Goal: Transaction & Acquisition: Purchase product/service

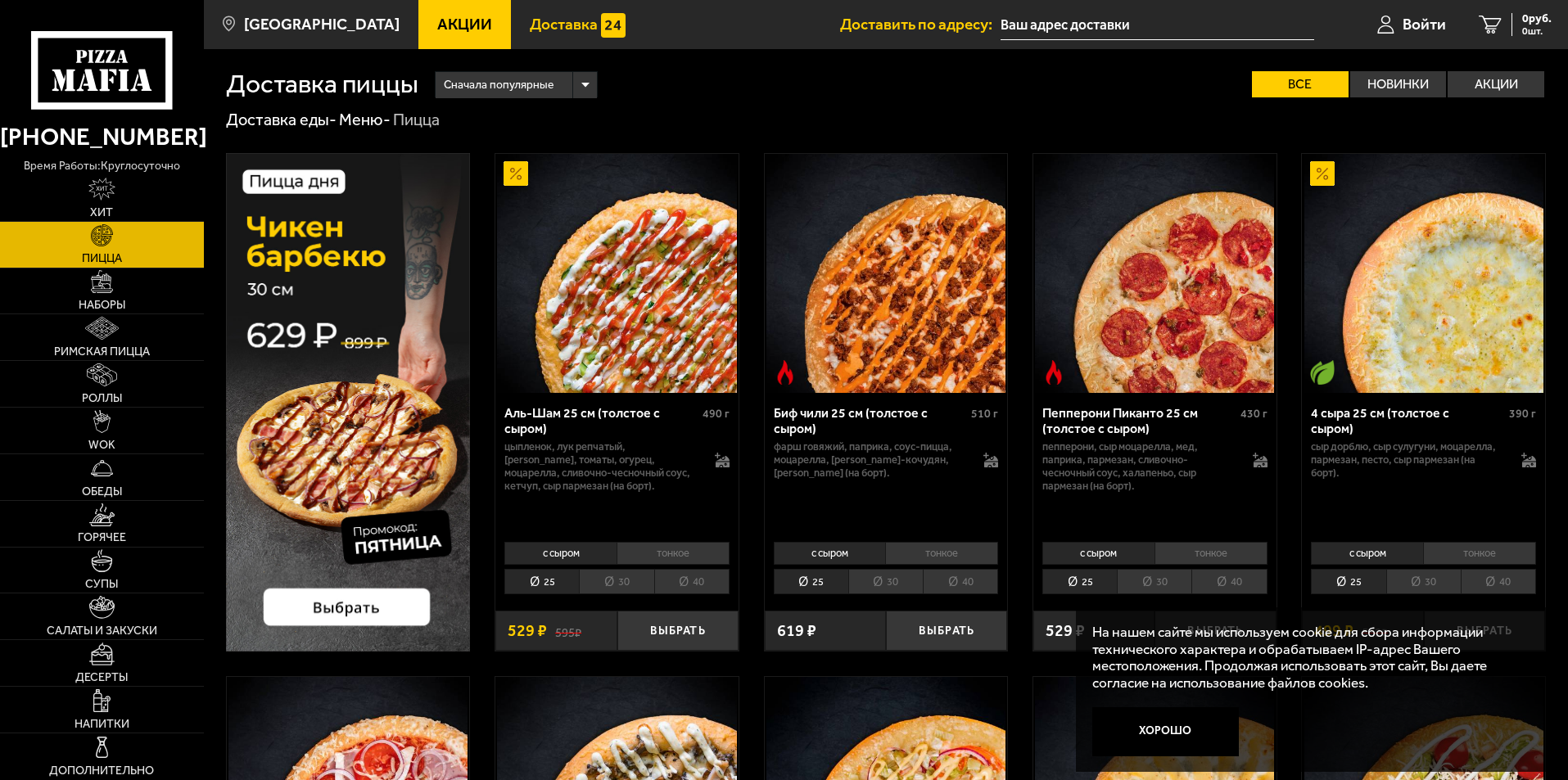
click at [544, 32] on span "Доставка" at bounding box center [563, 24] width 68 height 15
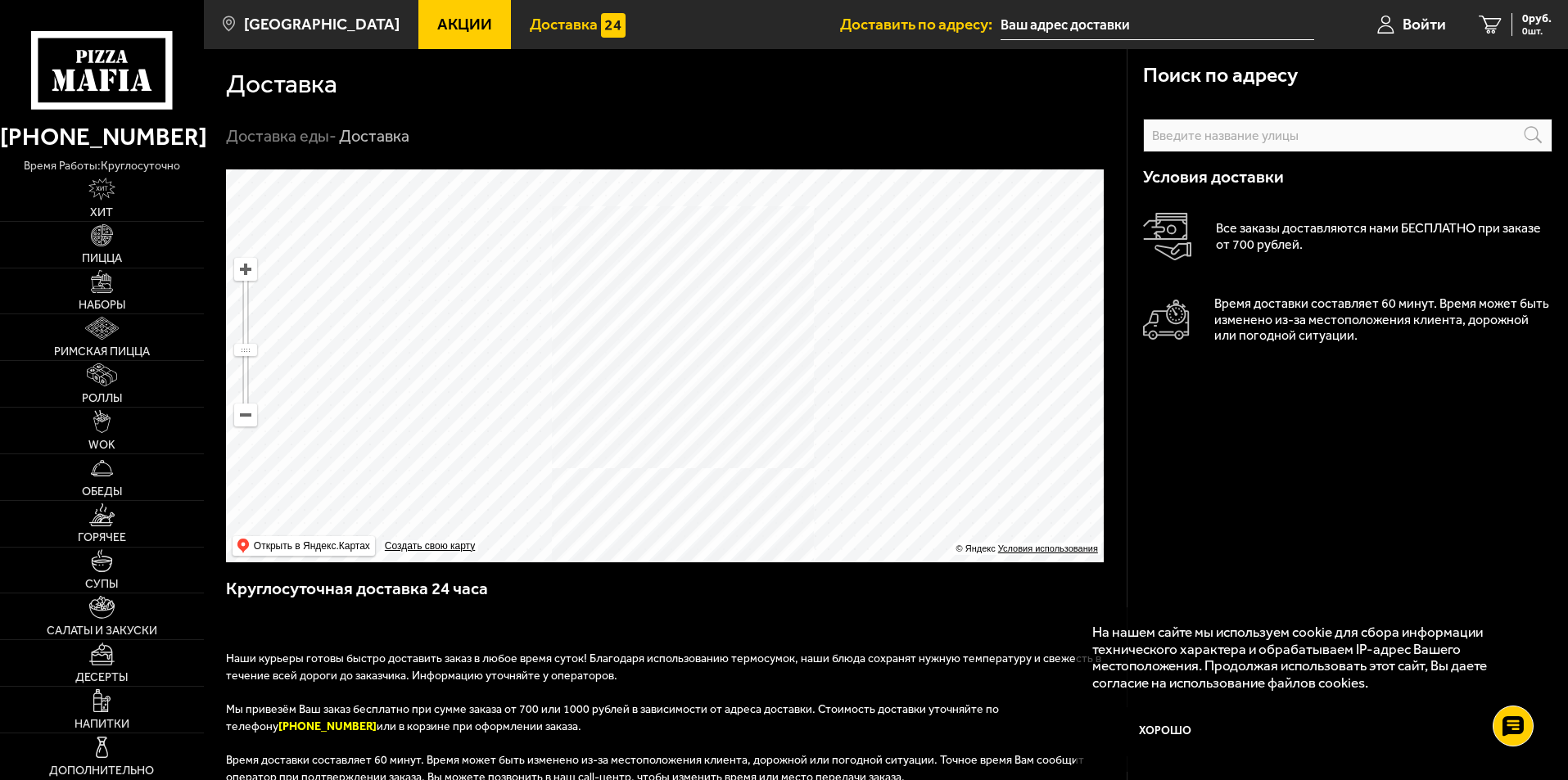
click at [0, 0] on input "text" at bounding box center [0, 0] width 0 height 0
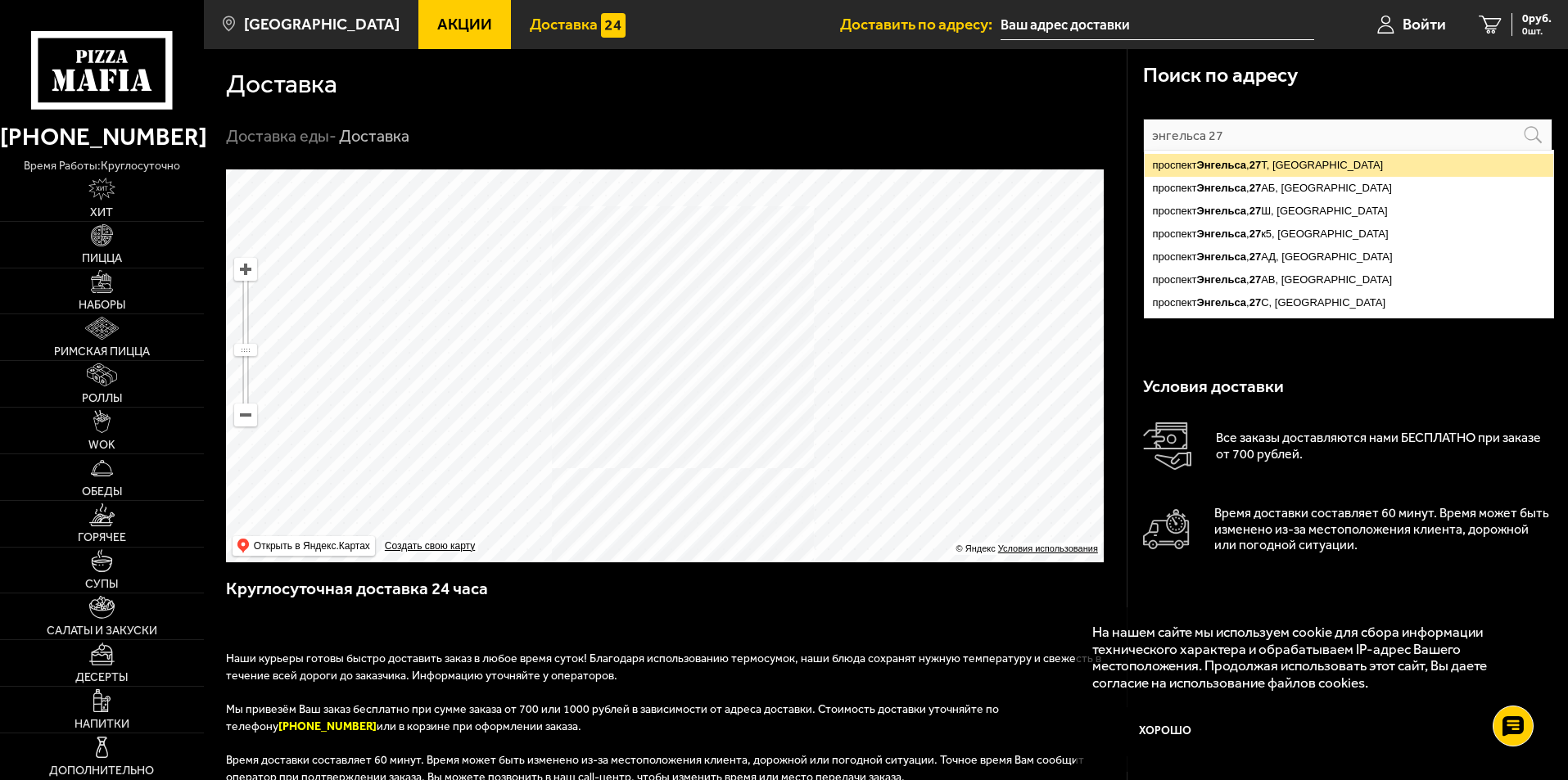
click at [1186, 171] on ymaps "[STREET_ADDRESS]" at bounding box center [1349, 165] width 408 height 23
type input "[STREET_ADDRESS]"
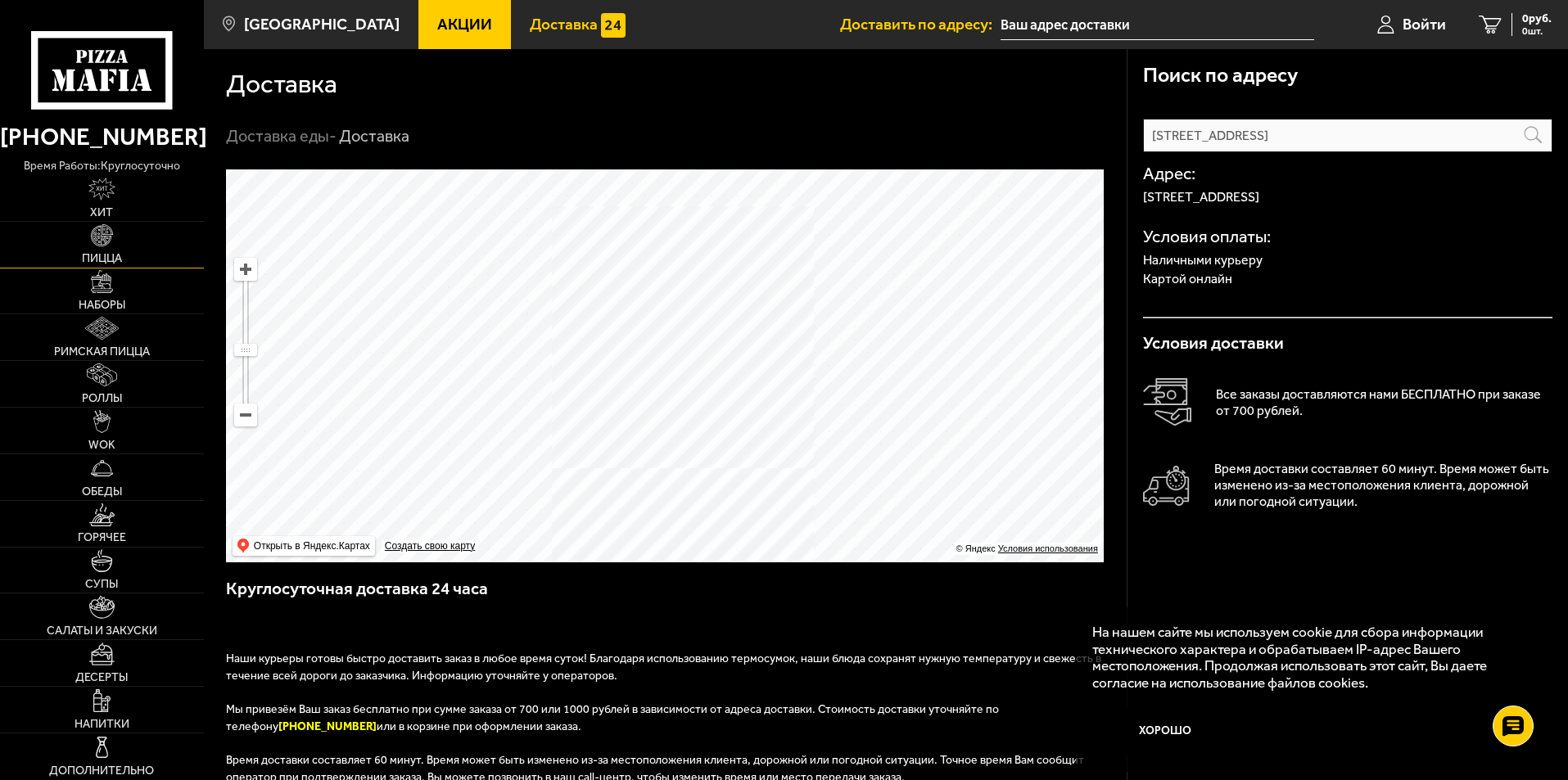
click at [83, 233] on link "Пицца" at bounding box center [102, 245] width 204 height 46
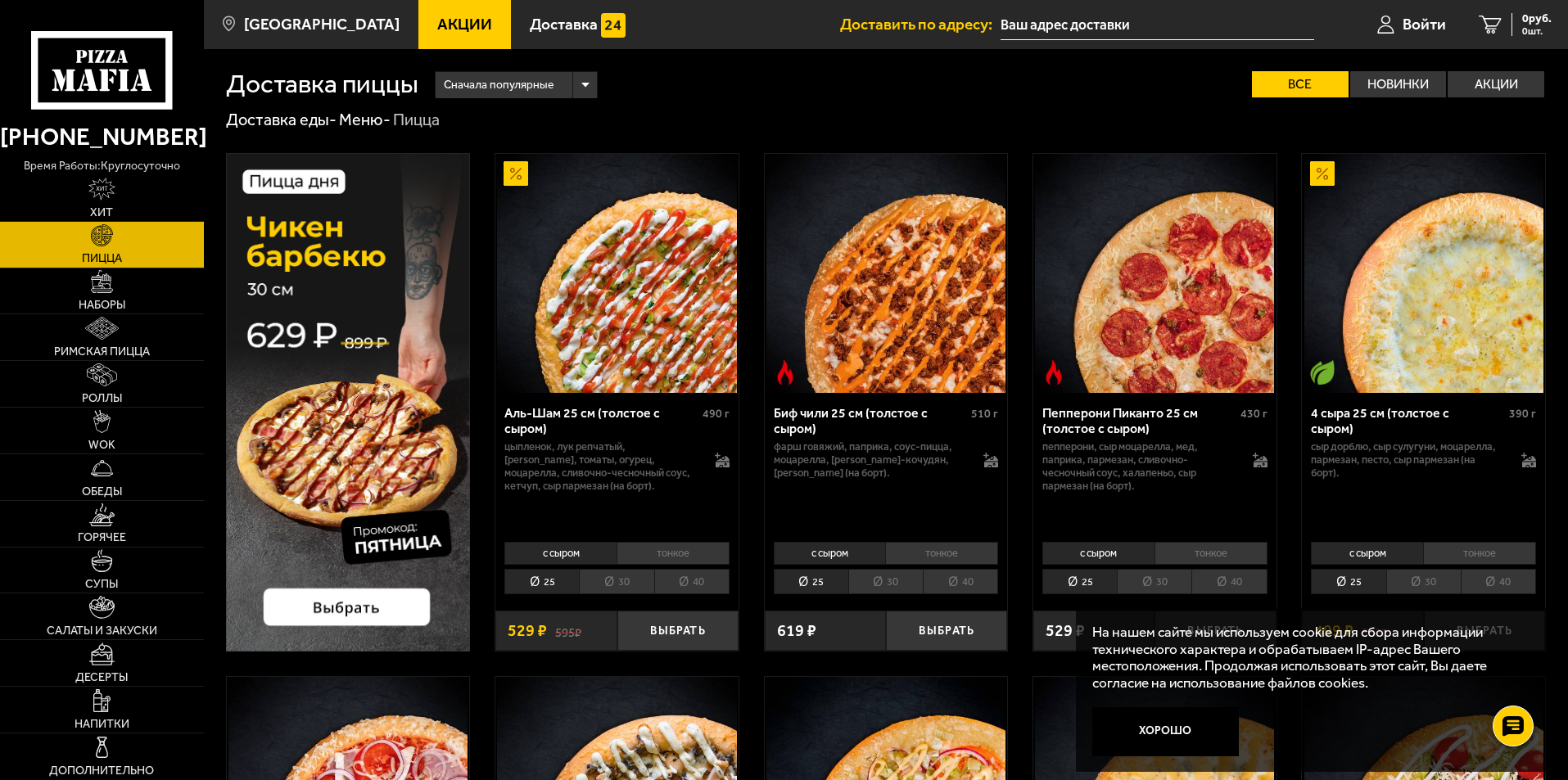
click at [882, 581] on li "30" at bounding box center [885, 581] width 74 height 25
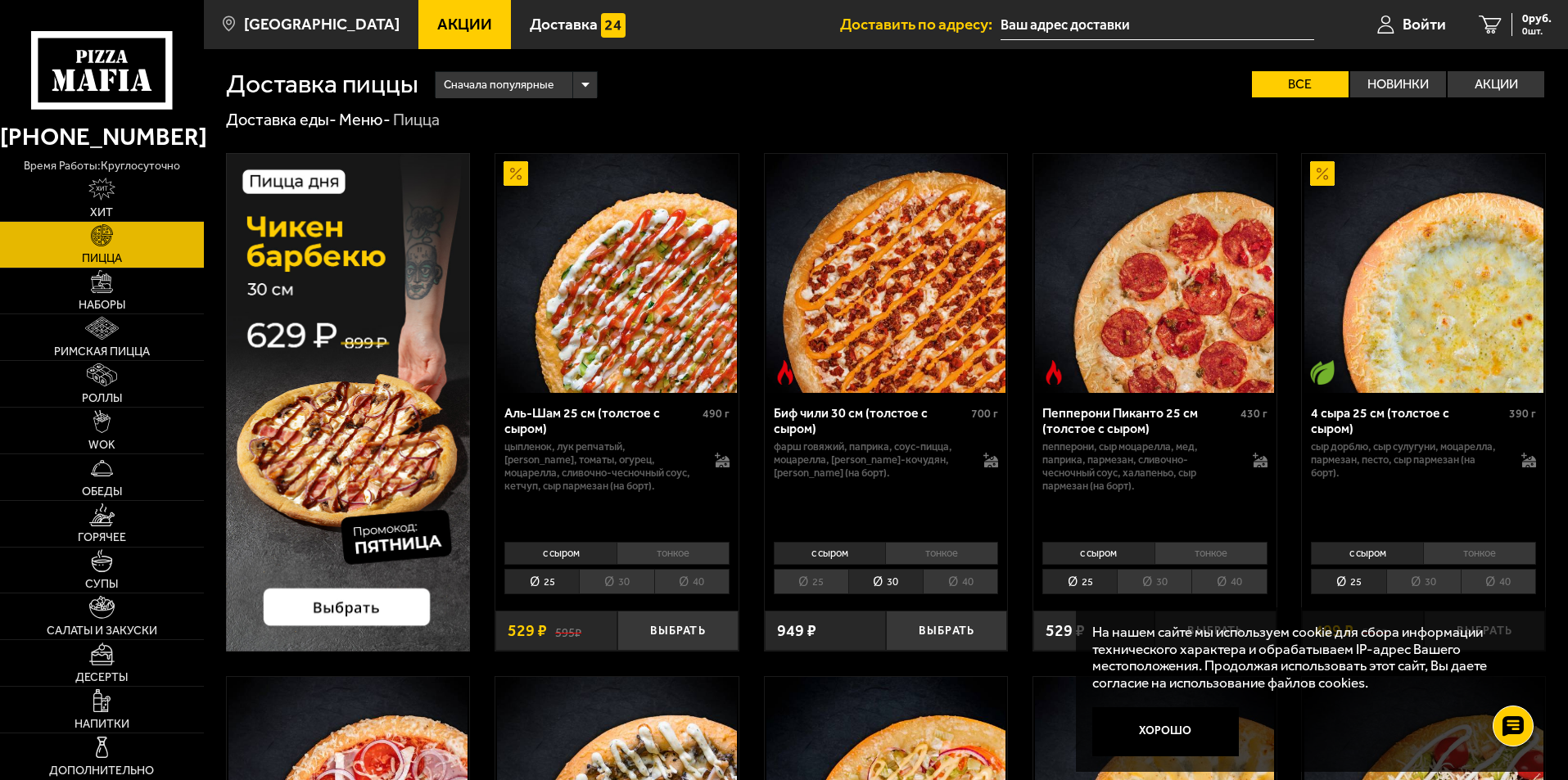
click at [943, 553] on li "тонкое" at bounding box center [941, 553] width 113 height 23
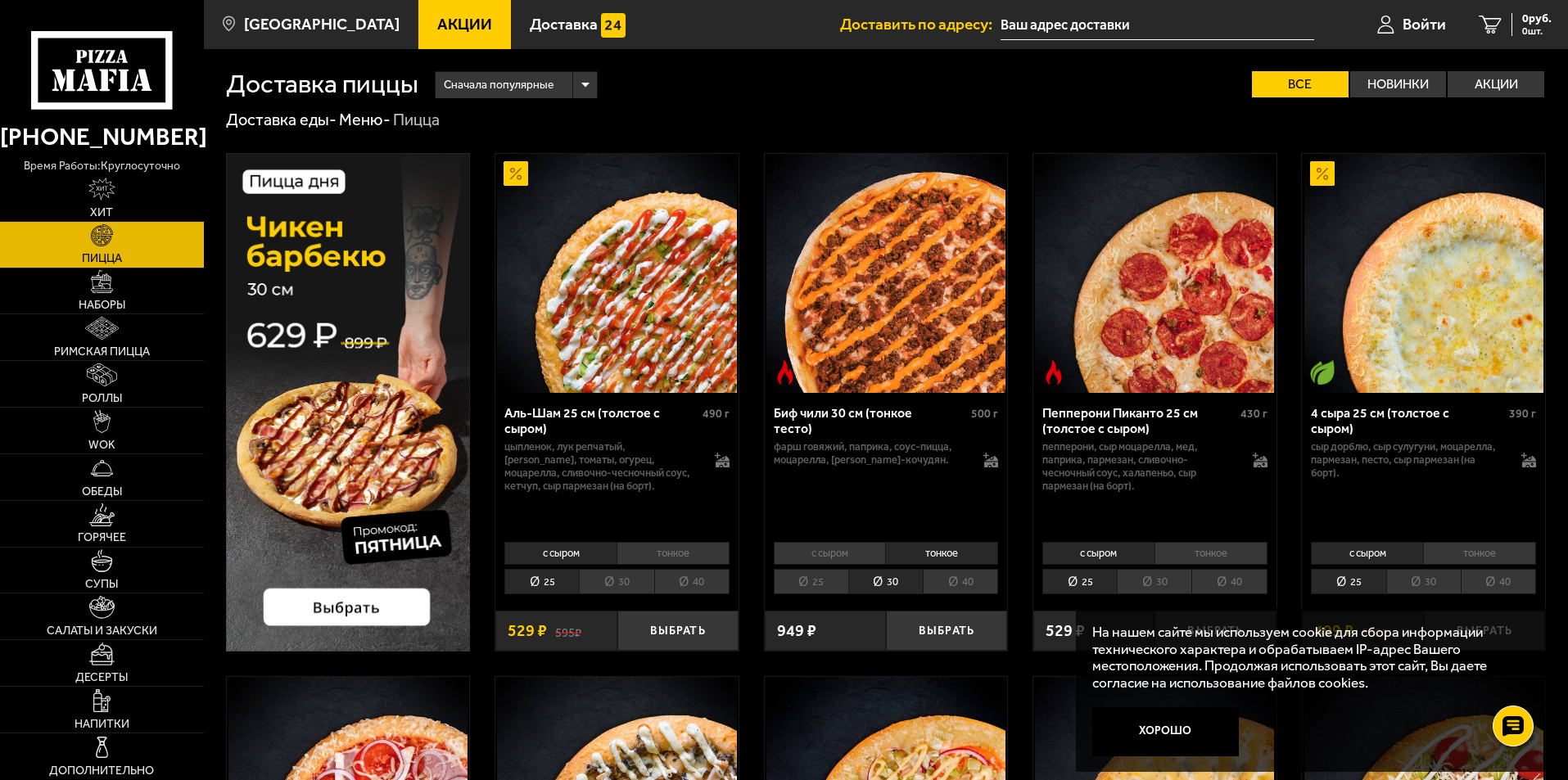
click at [838, 557] on li "с сыром" at bounding box center [830, 553] width 112 height 23
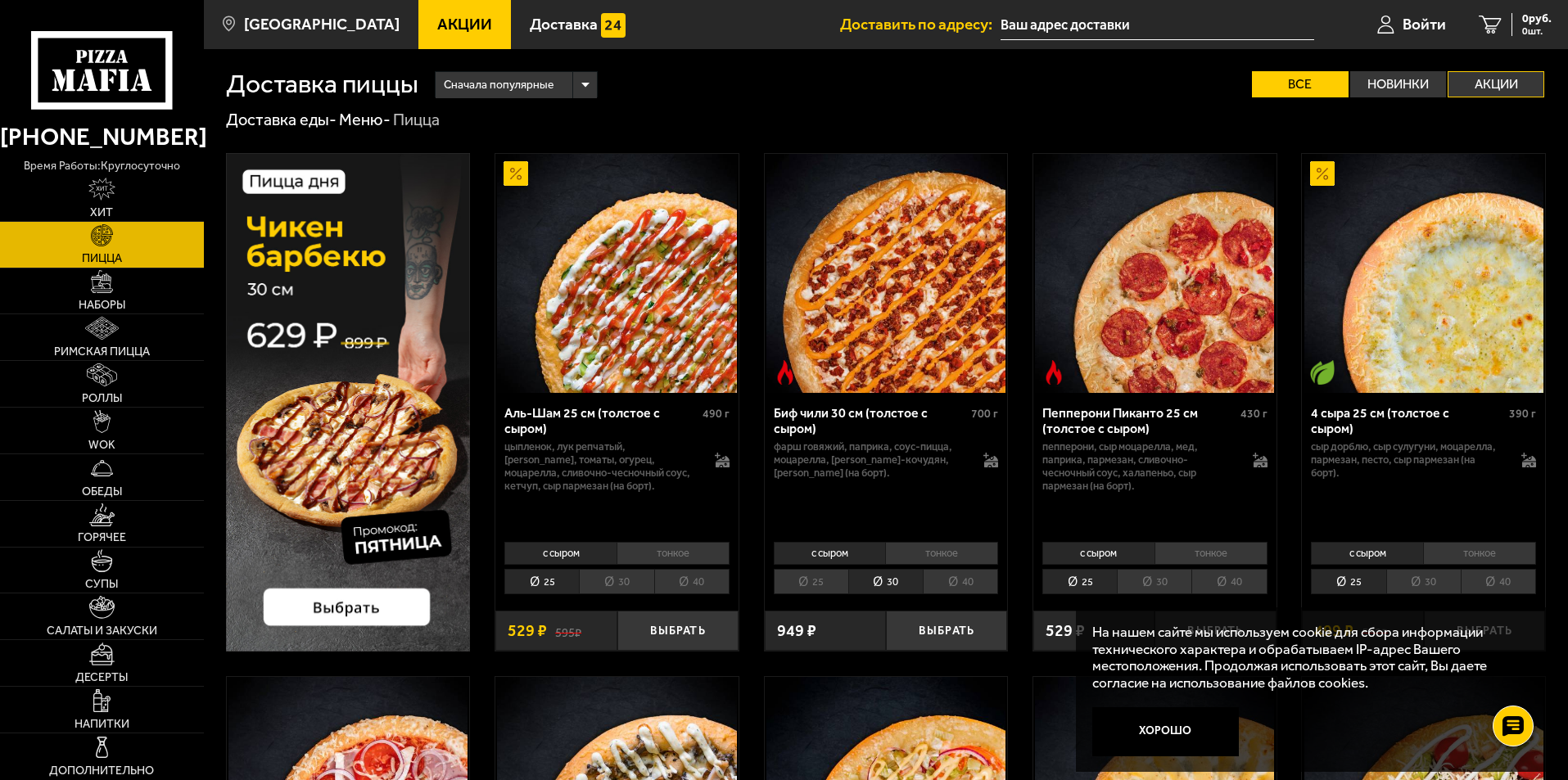
click at [1505, 84] on label "Акции" at bounding box center [1495, 84] width 97 height 26
click at [0, 0] on input "Акции" at bounding box center [0, 0] width 0 height 0
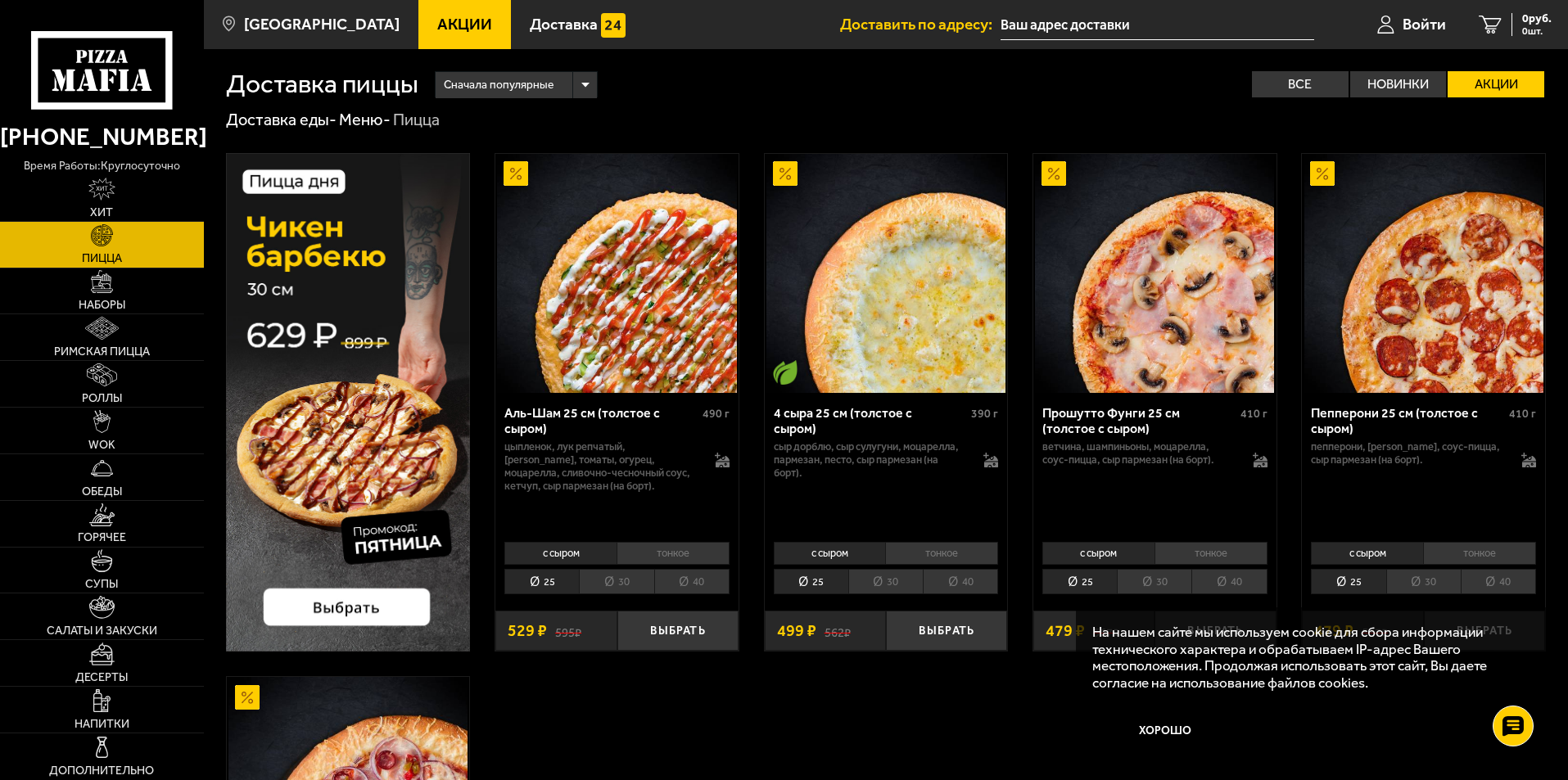
click at [892, 587] on li "30" at bounding box center [885, 581] width 74 height 25
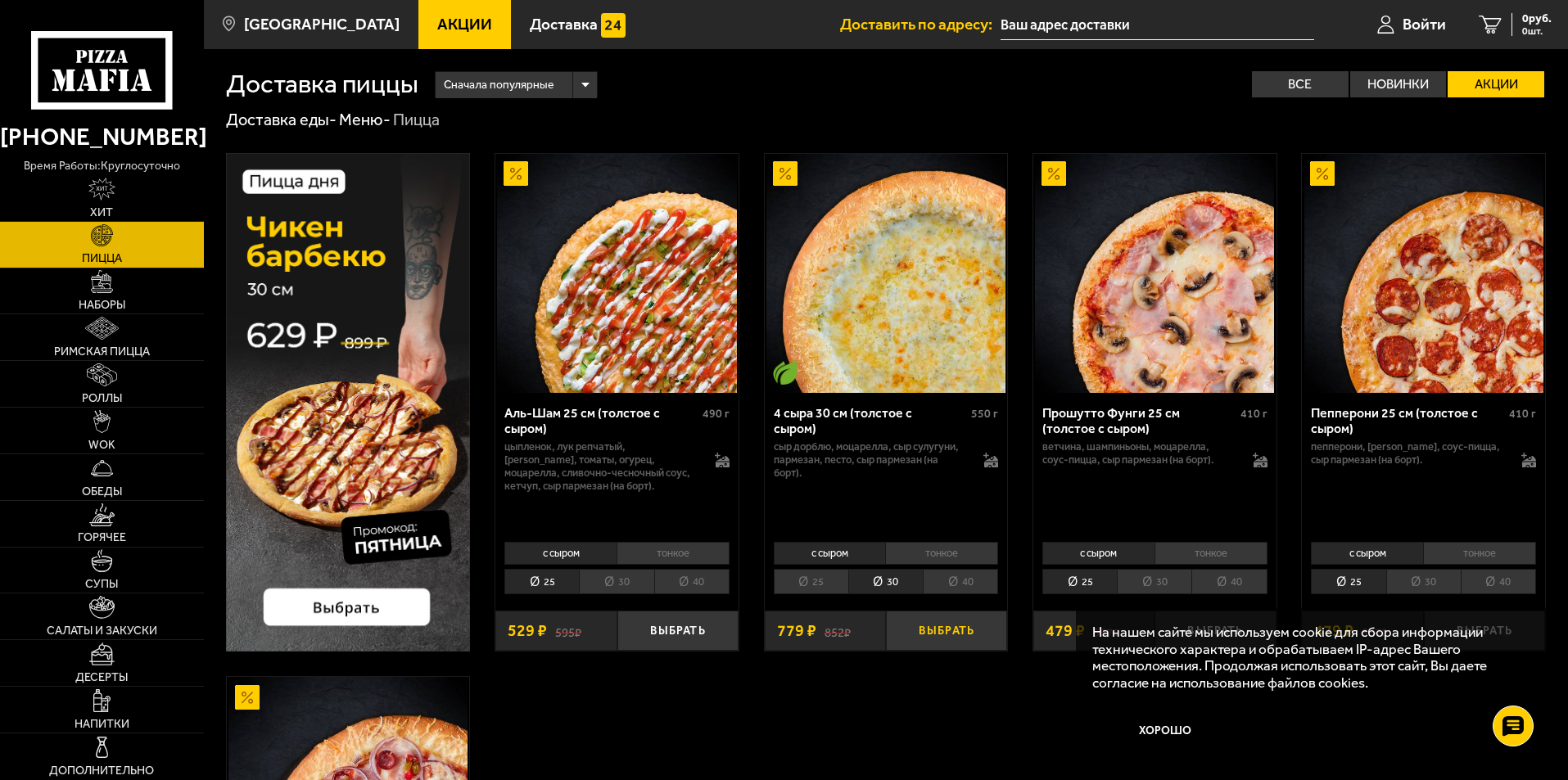
click at [958, 631] on button "Выбрать" at bounding box center [947, 630] width 122 height 40
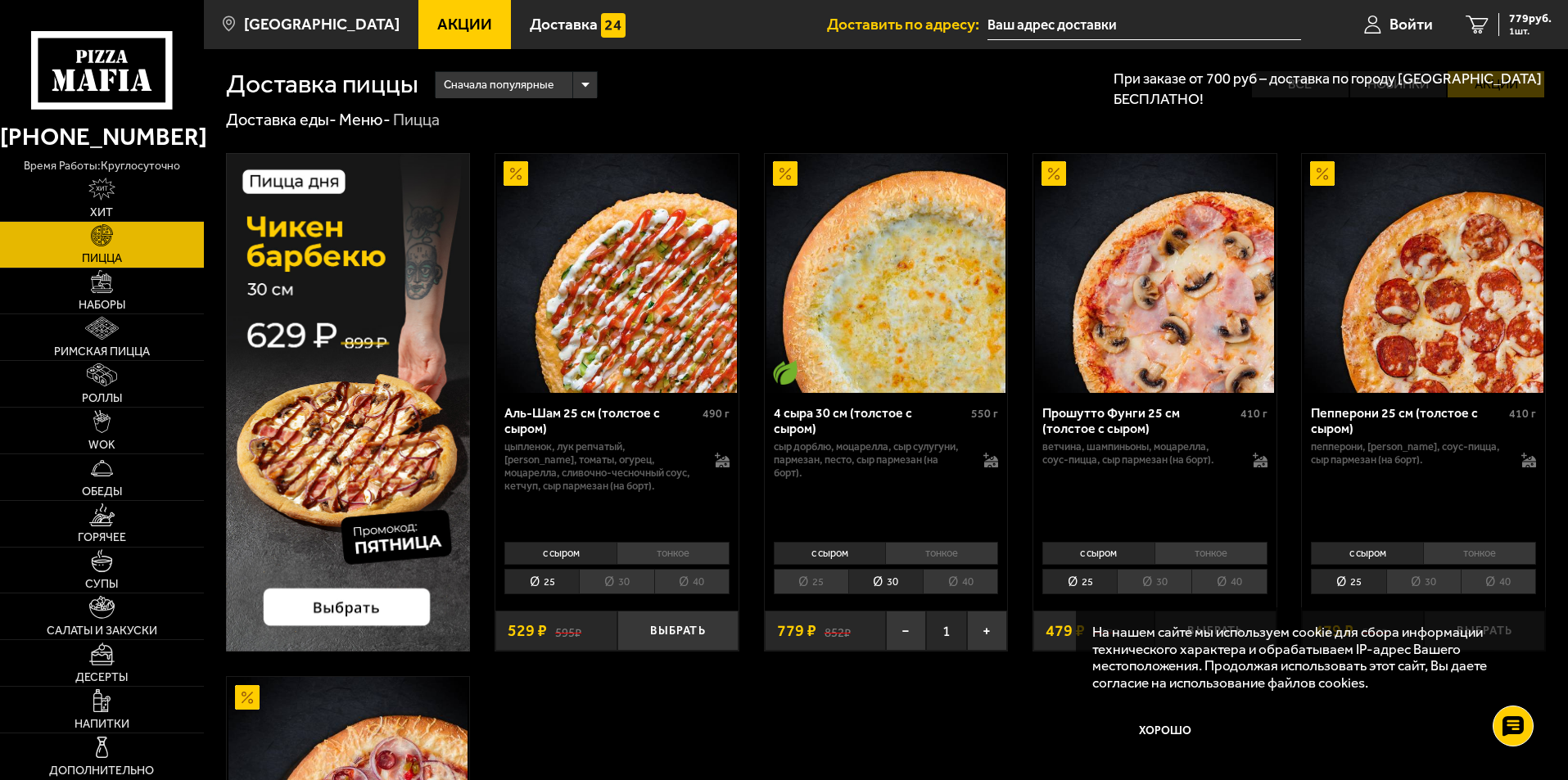
scroll to position [82, 0]
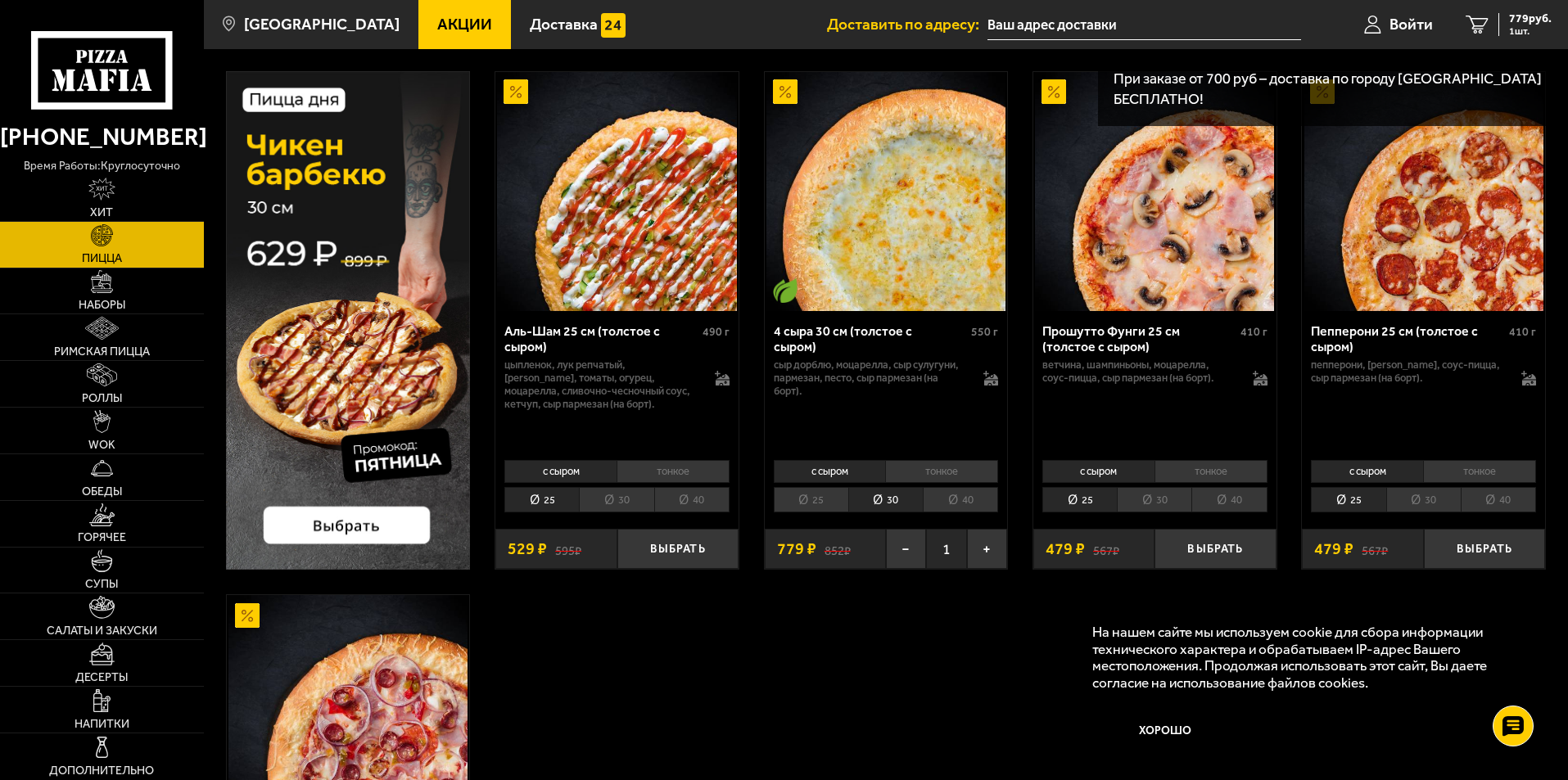
click at [1422, 501] on li "30" at bounding box center [1423, 500] width 74 height 25
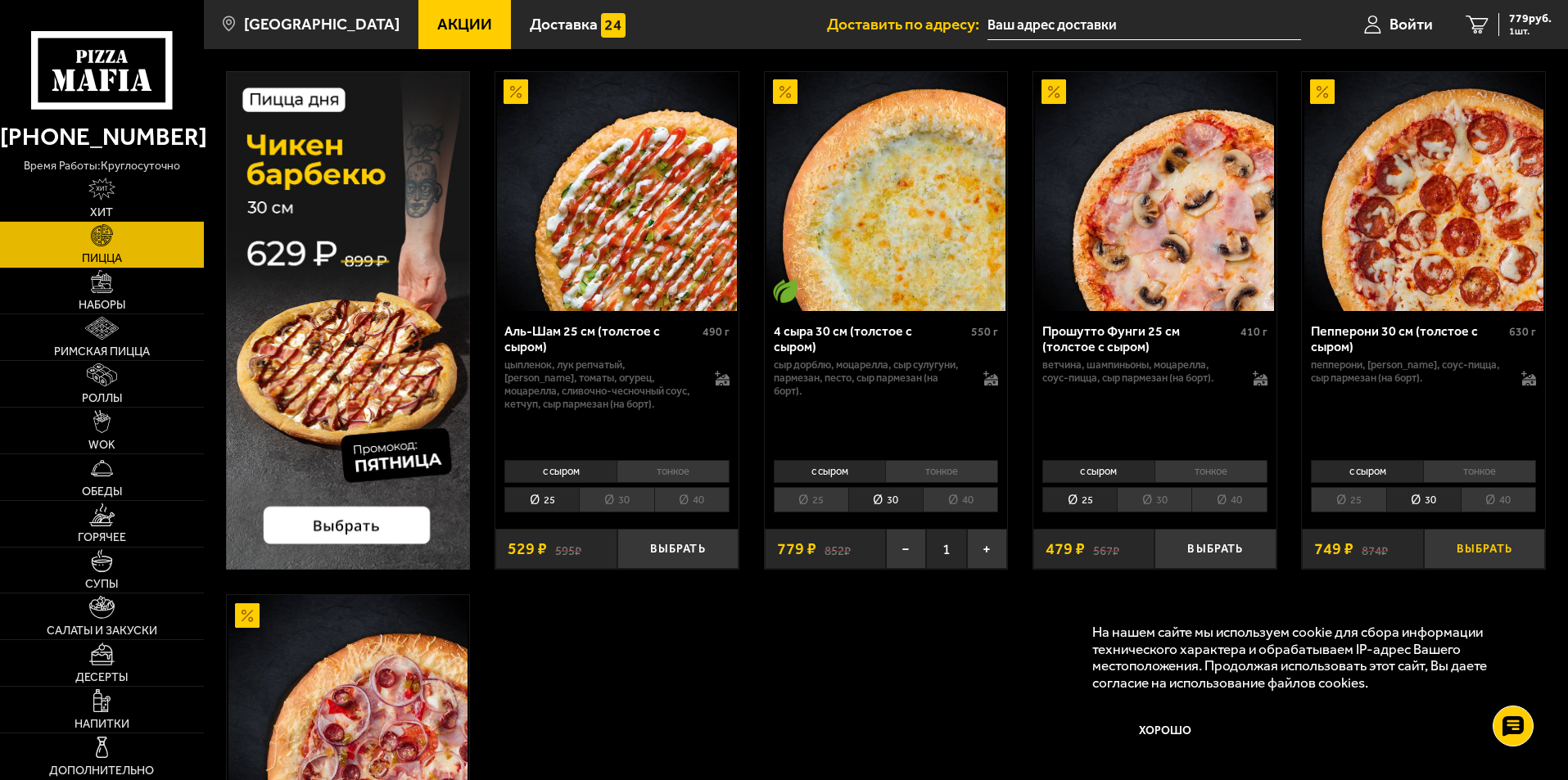
click at [1460, 542] on button "Выбрать" at bounding box center [1485, 549] width 122 height 40
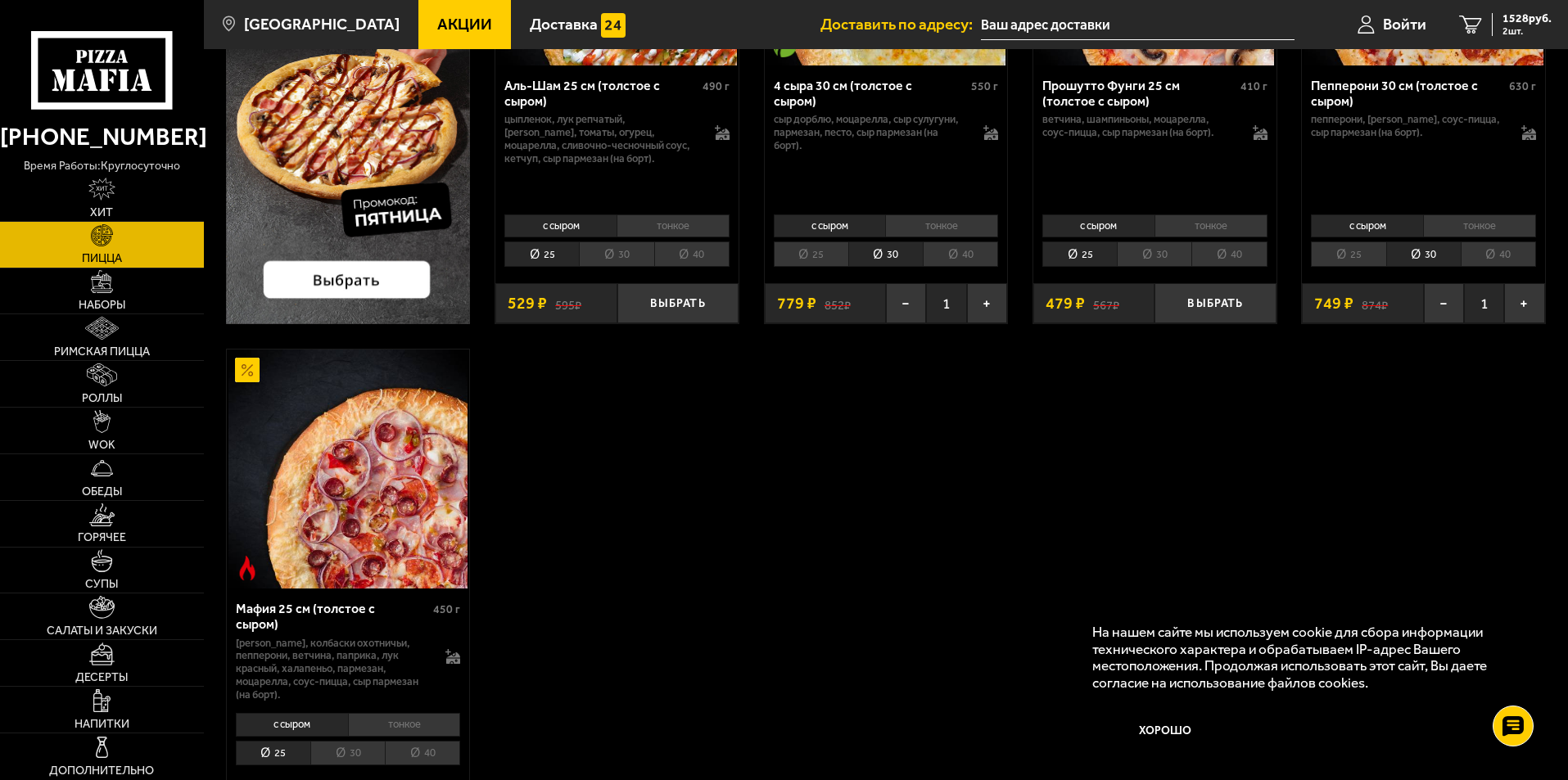
scroll to position [409, 0]
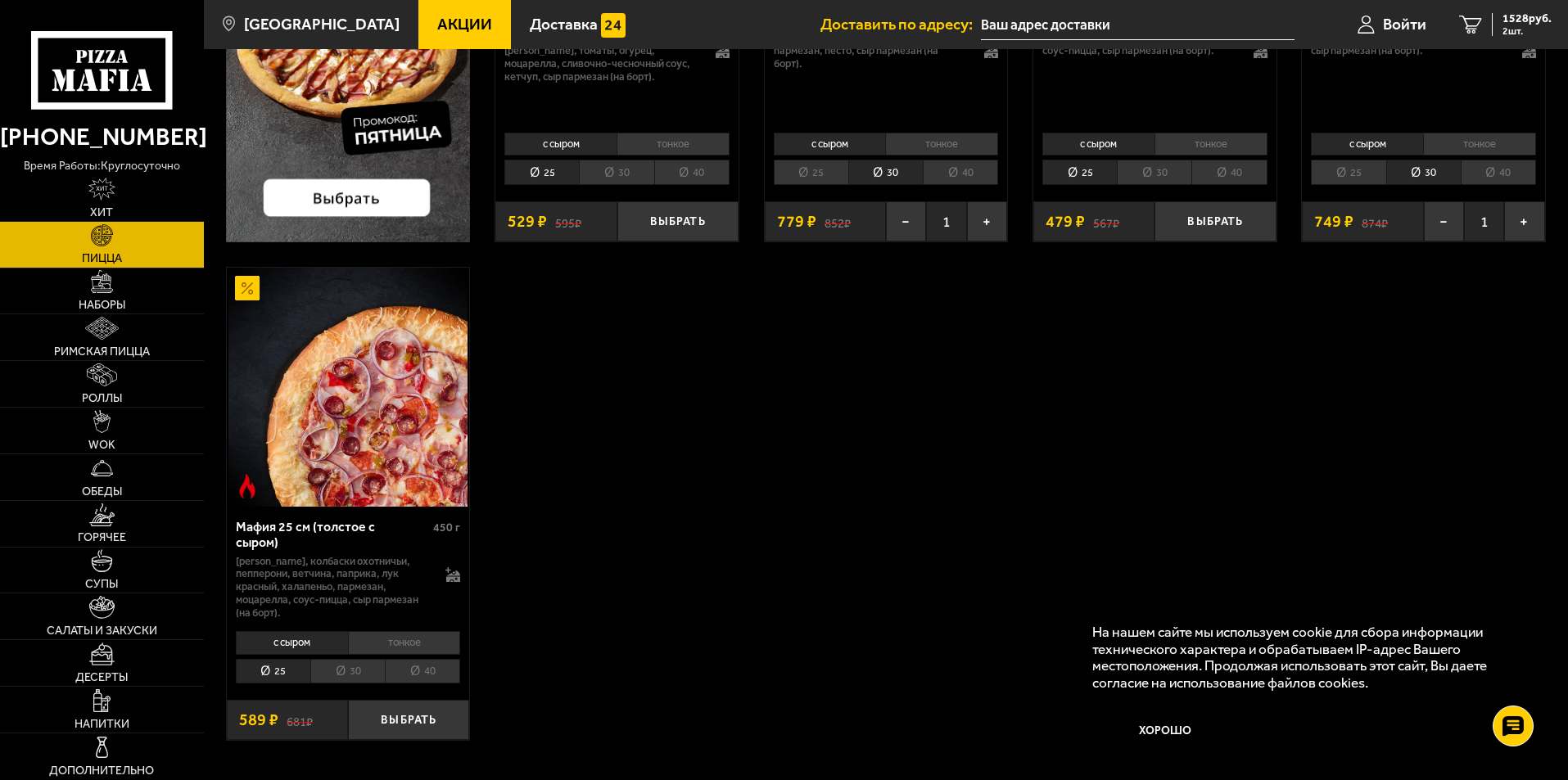
click at [370, 666] on li "30" at bounding box center [347, 672] width 74 height 25
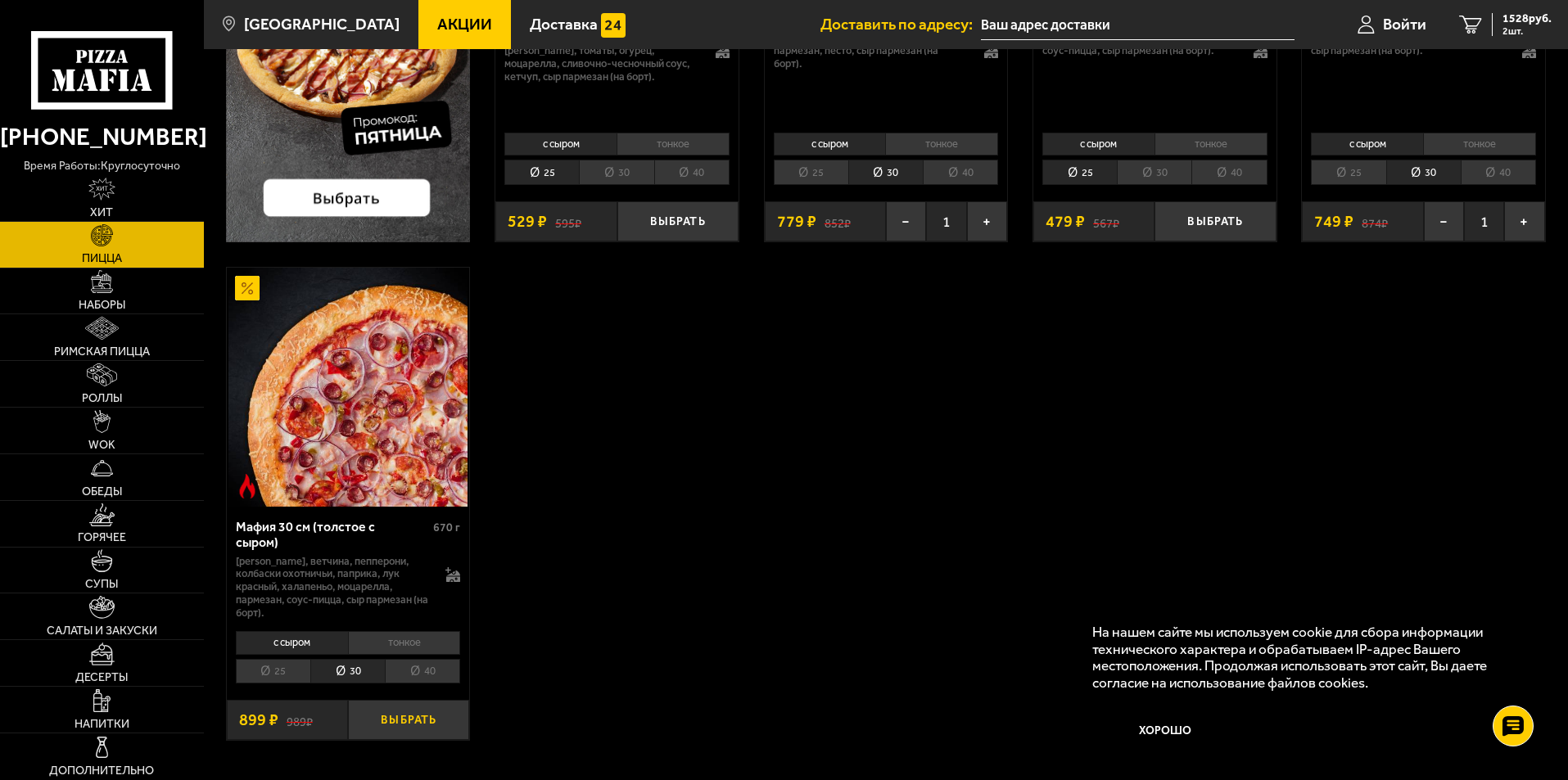
click at [425, 714] on button "Выбрать" at bounding box center [409, 720] width 122 height 40
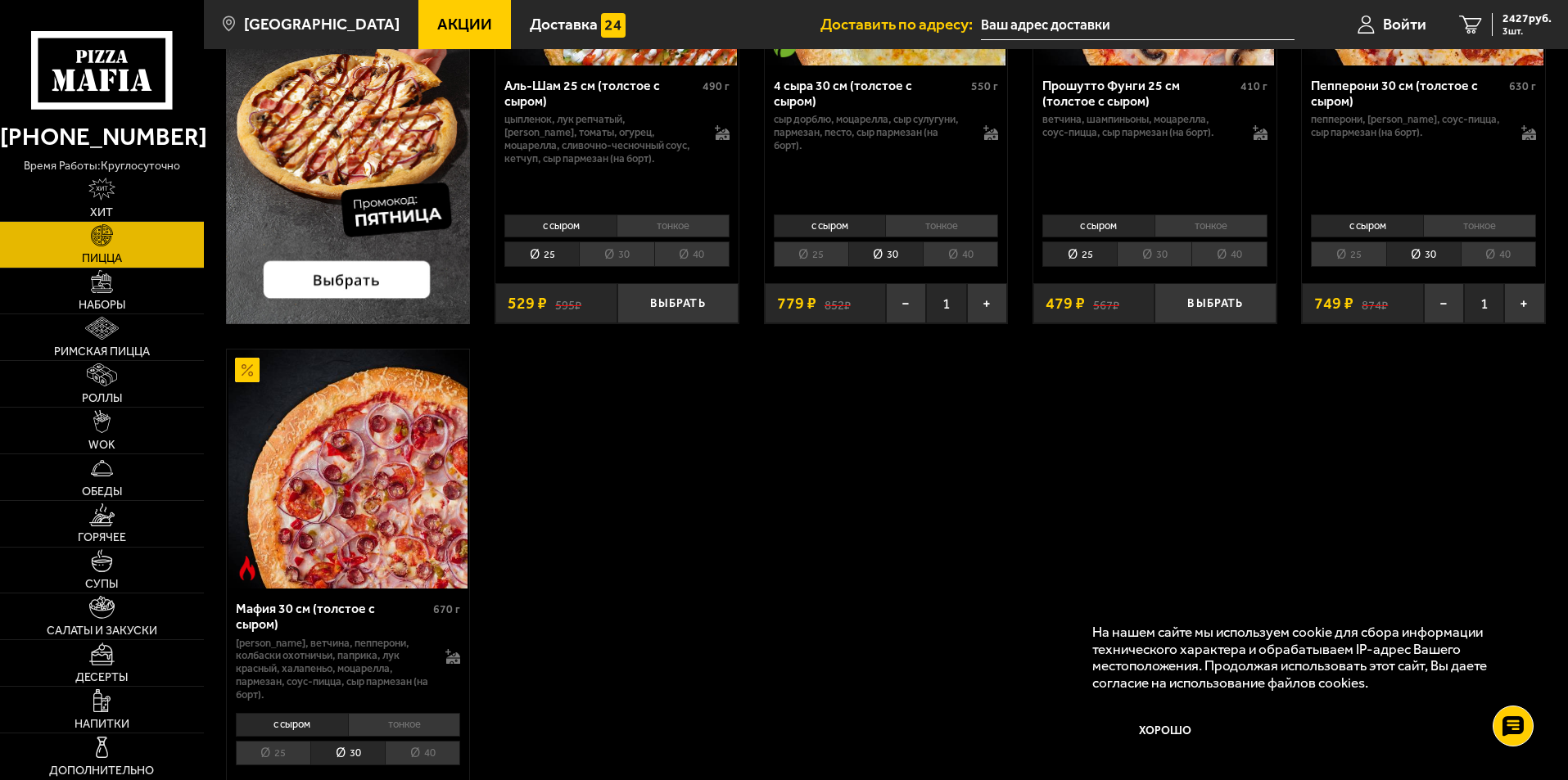
scroll to position [246, 0]
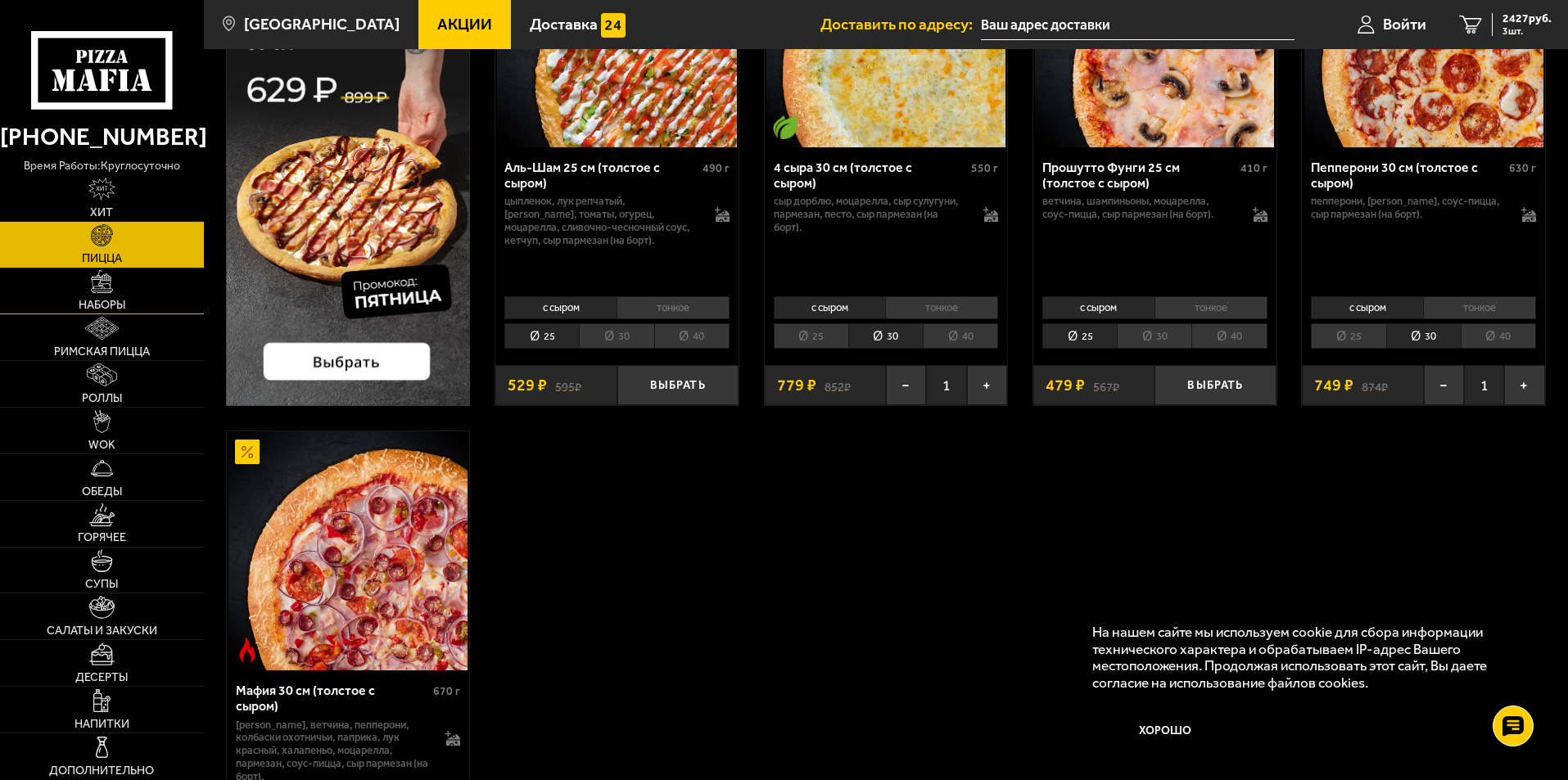
click at [122, 284] on link "Наборы" at bounding box center [102, 291] width 204 height 46
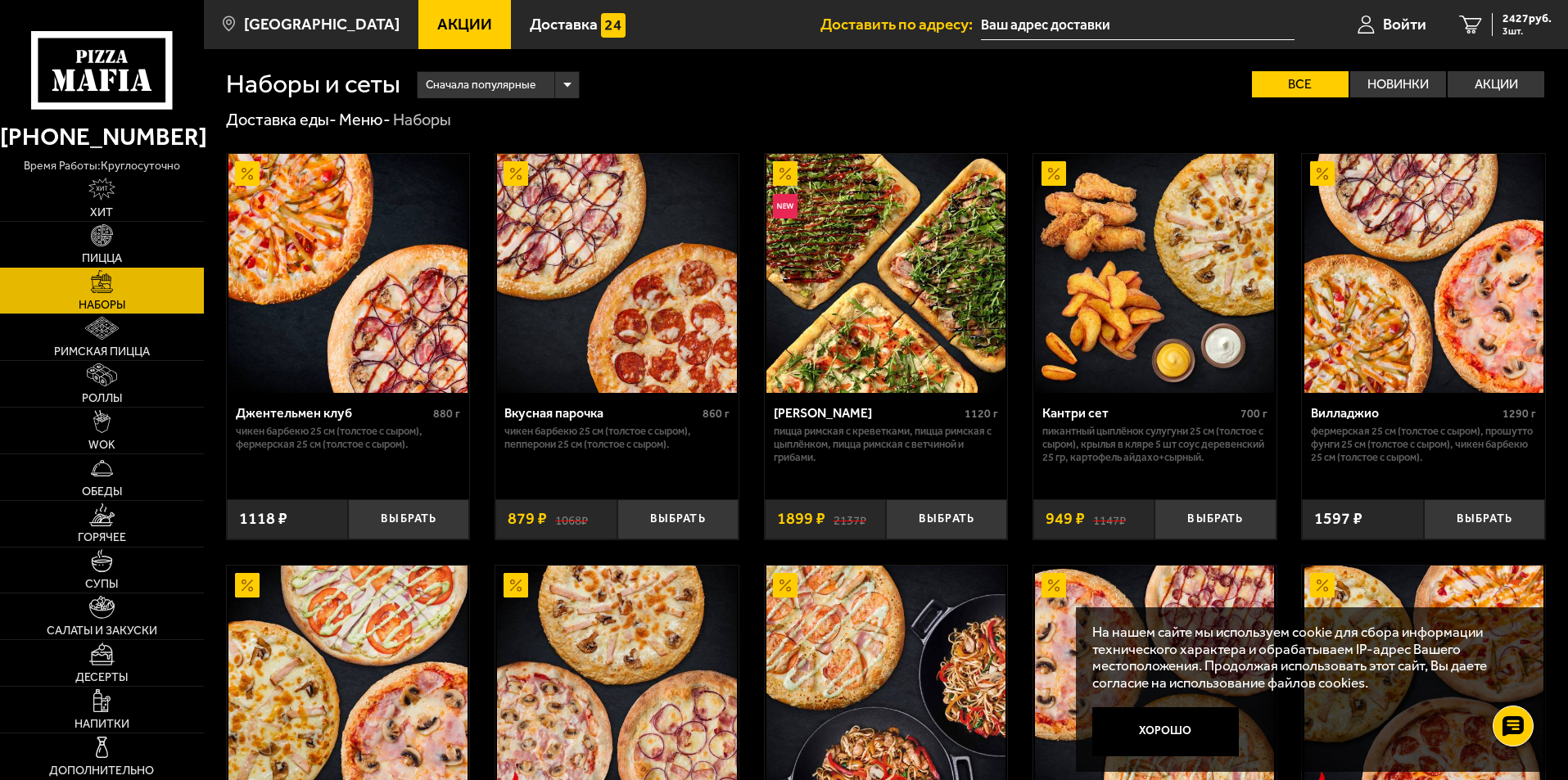
click at [122, 239] on link "Пицца" at bounding box center [102, 245] width 204 height 46
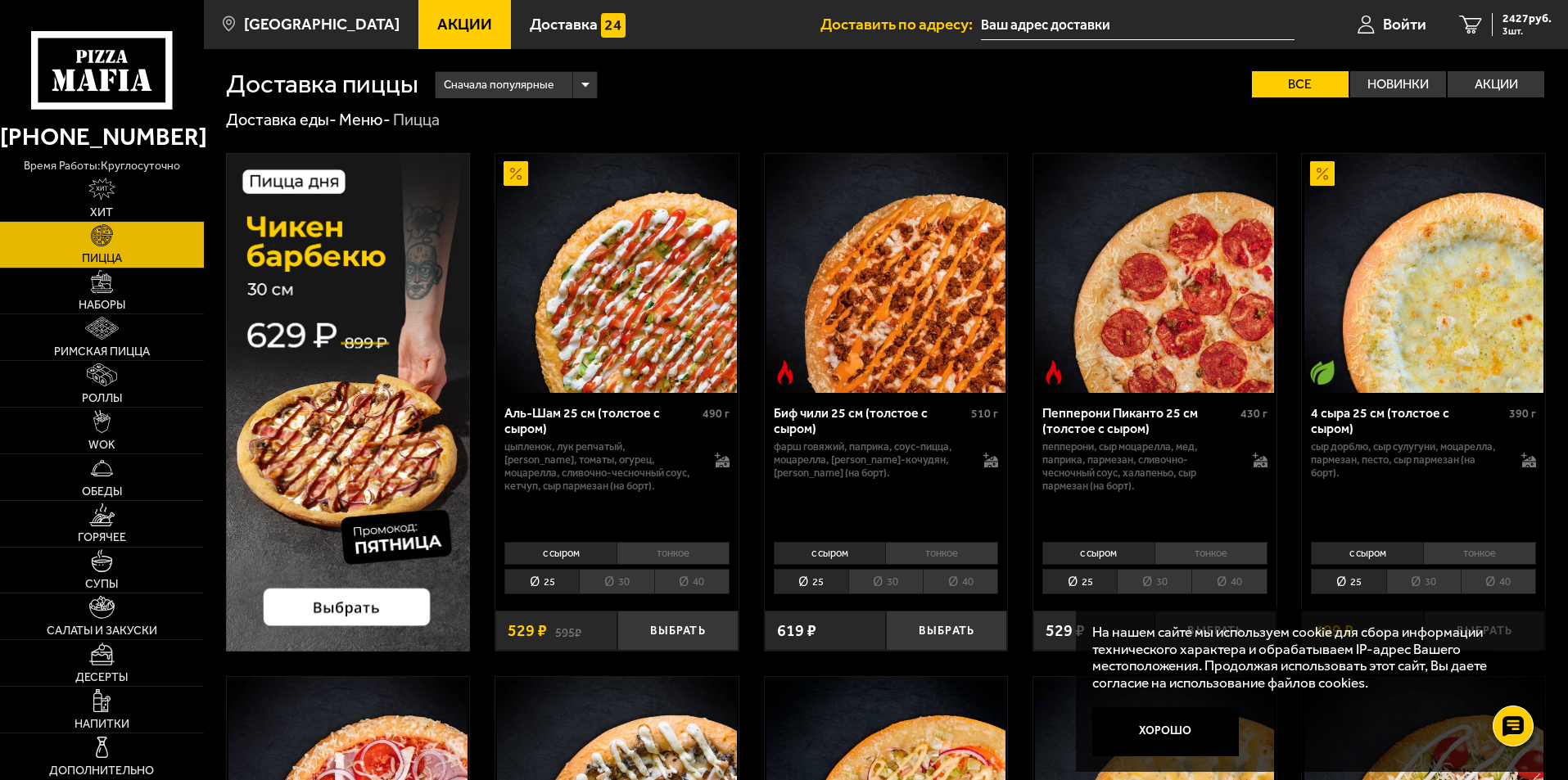
click at [331, 606] on img at bounding box center [348, 403] width 245 height 499
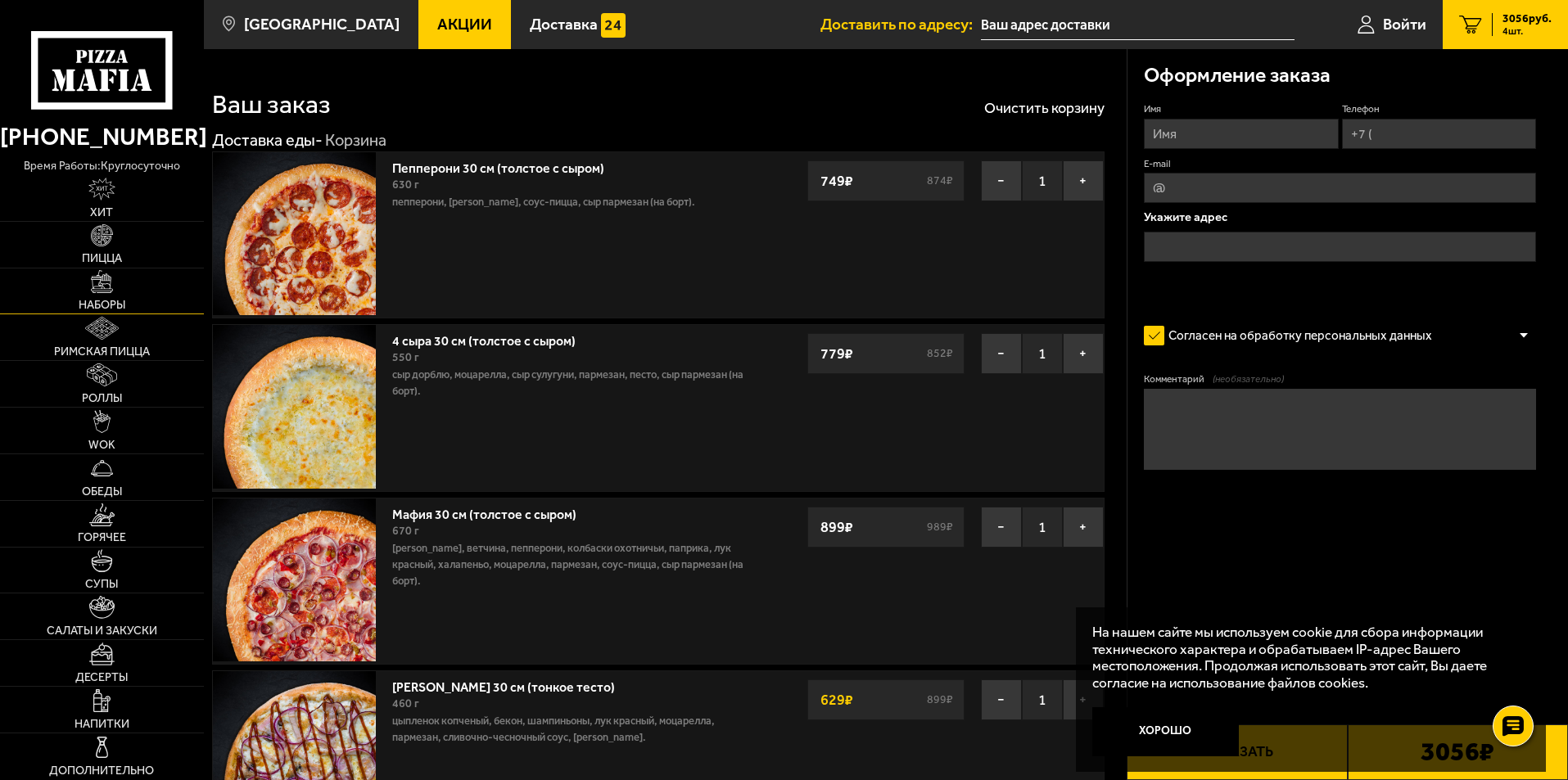
click at [116, 278] on link "Наборы" at bounding box center [102, 291] width 204 height 46
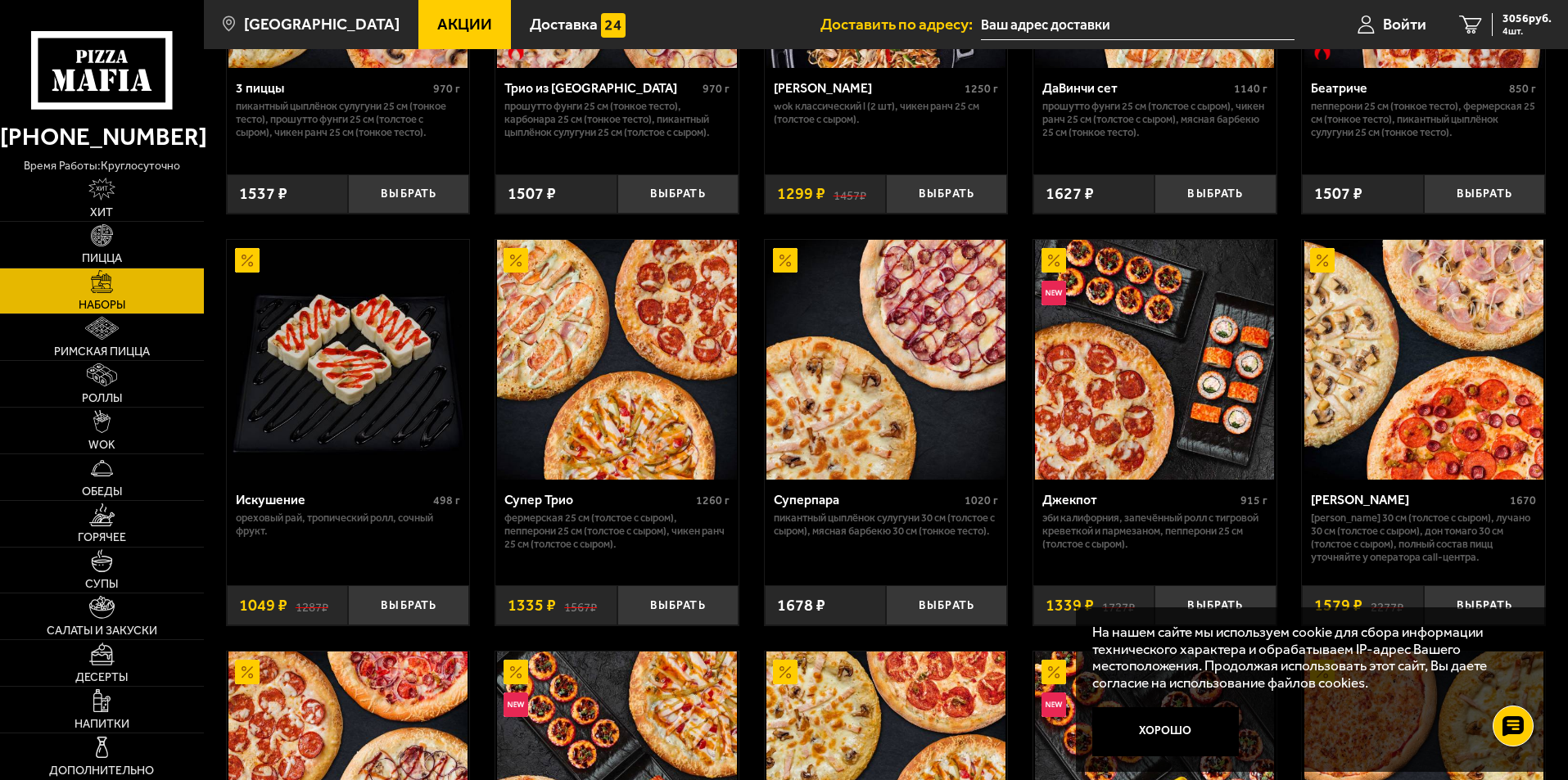
scroll to position [819, 0]
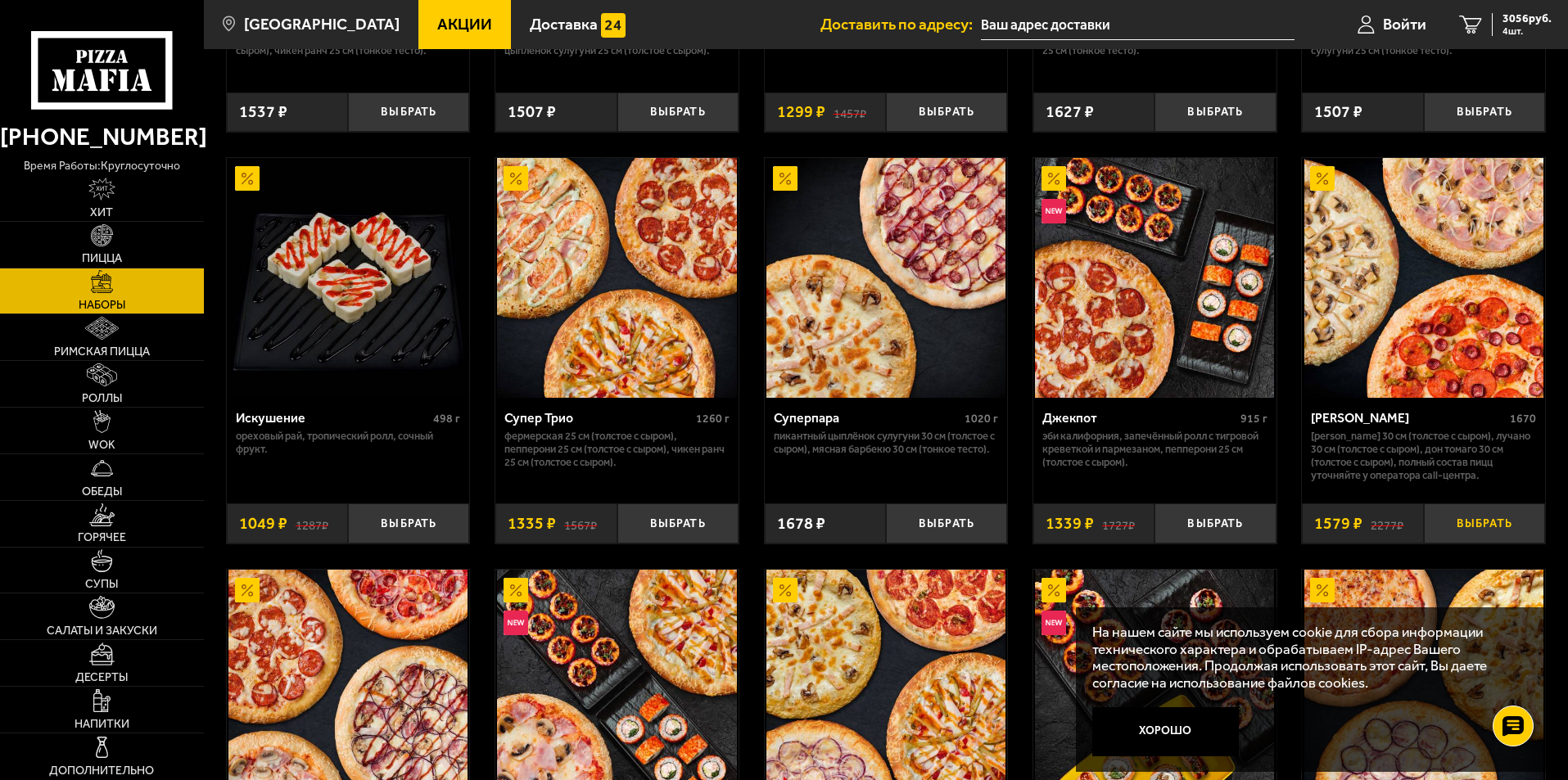
click at [1473, 523] on button "Выбрать" at bounding box center [1485, 523] width 122 height 40
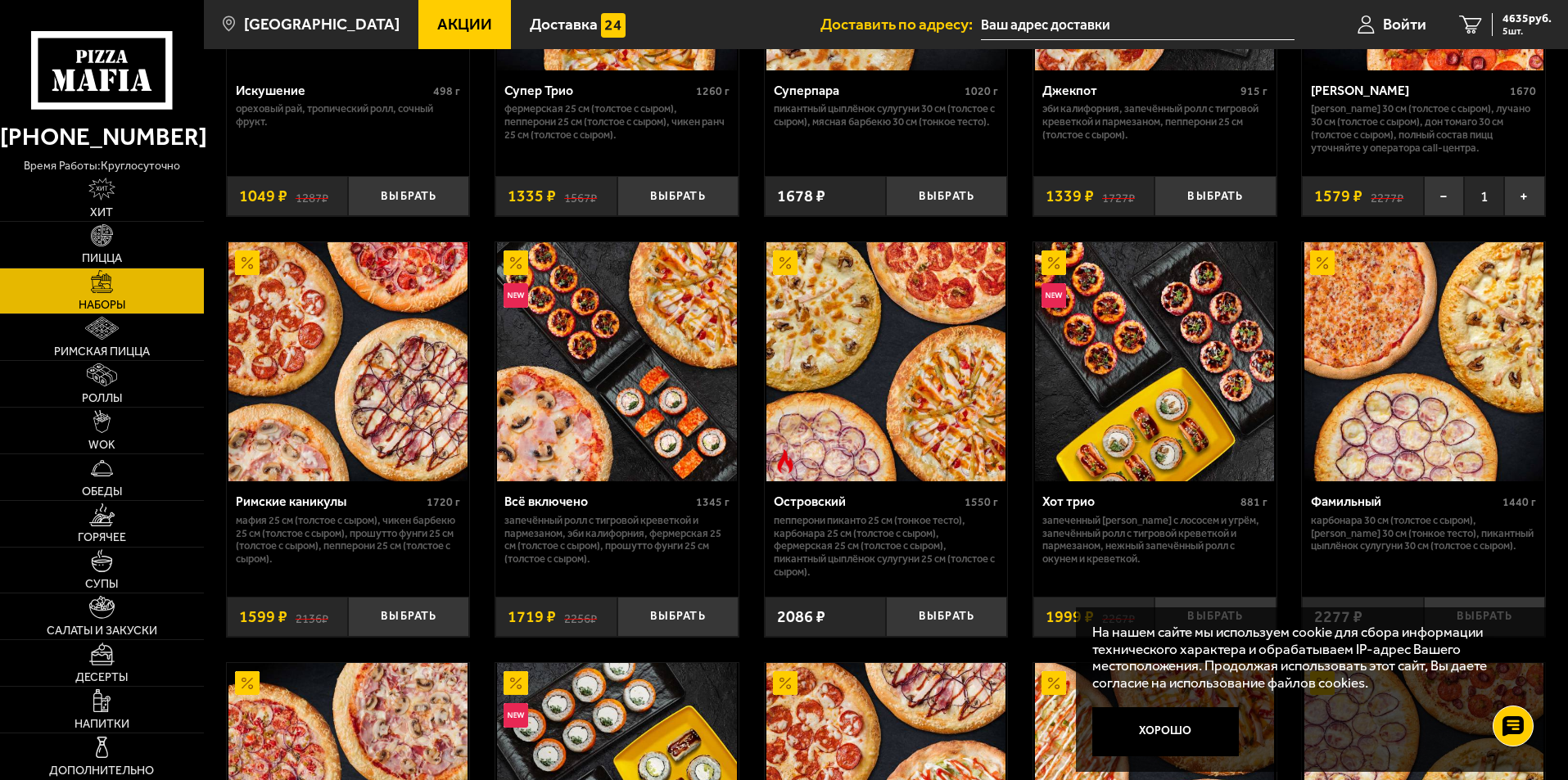
scroll to position [1228, 0]
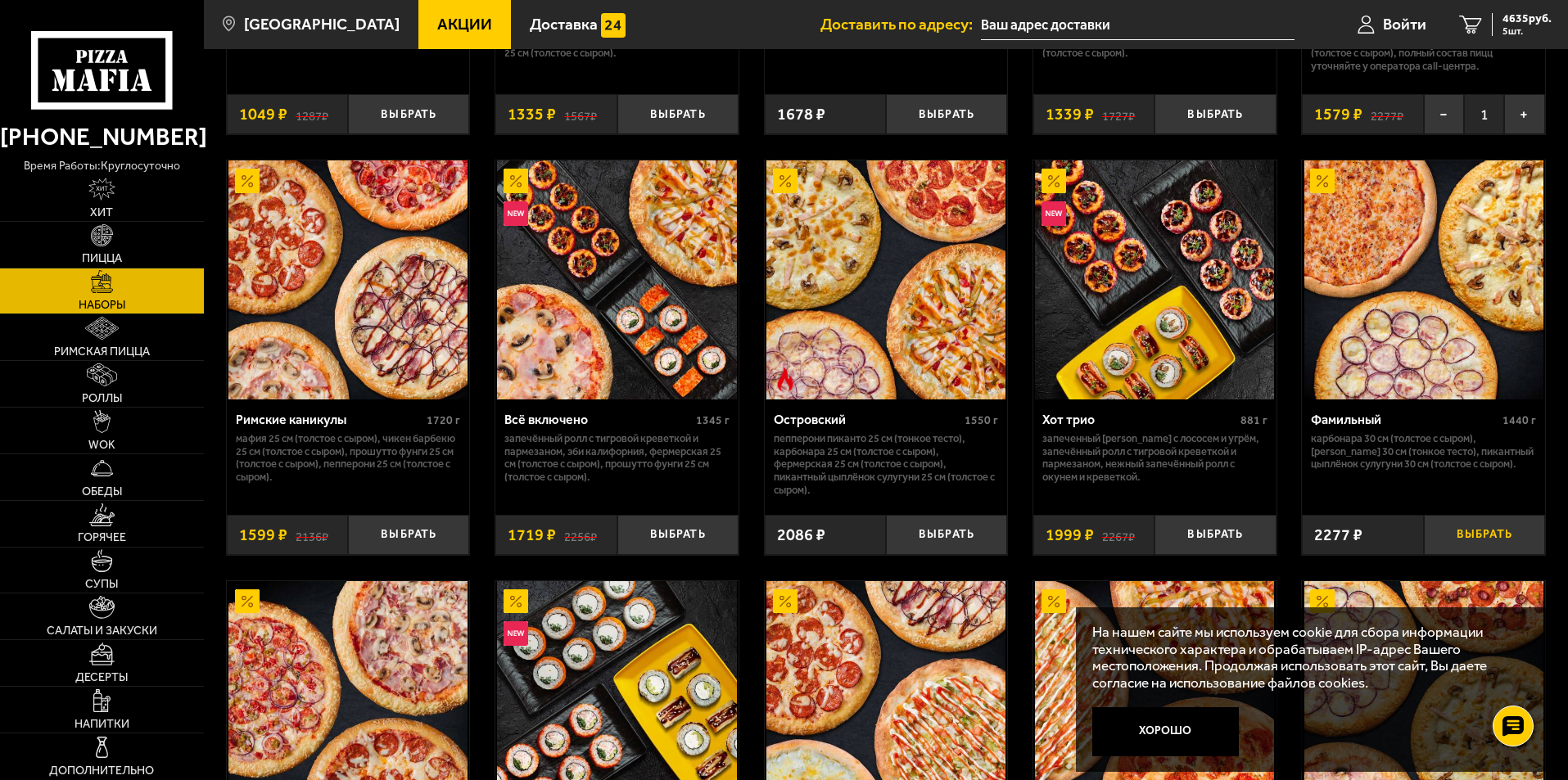
click at [1475, 531] on button "Выбрать" at bounding box center [1485, 535] width 122 height 40
click at [1524, 24] on span "6912 руб." at bounding box center [1526, 18] width 49 height 12
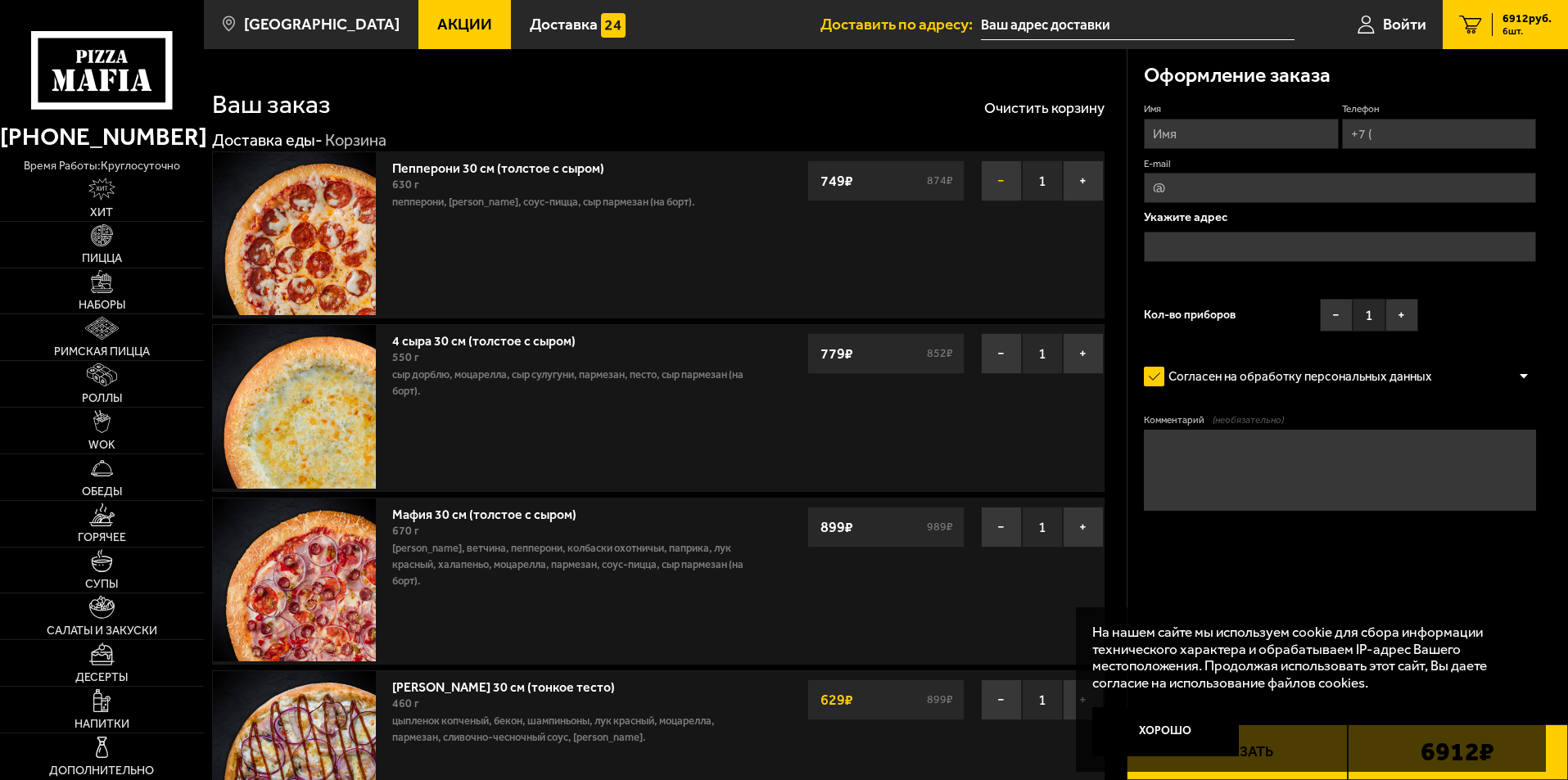
click at [1008, 187] on button "−" at bounding box center [1000, 180] width 41 height 41
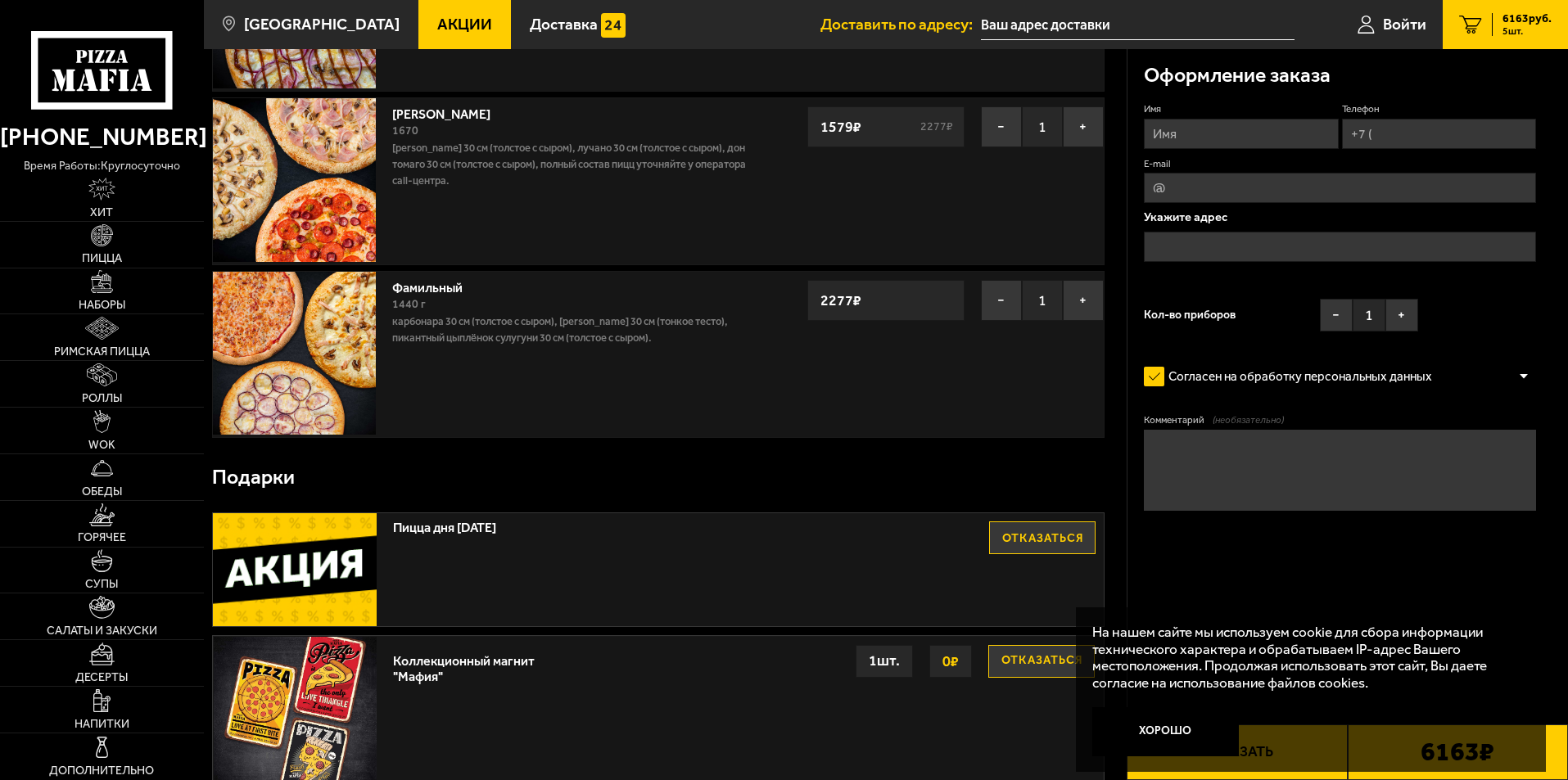
scroll to position [655, 0]
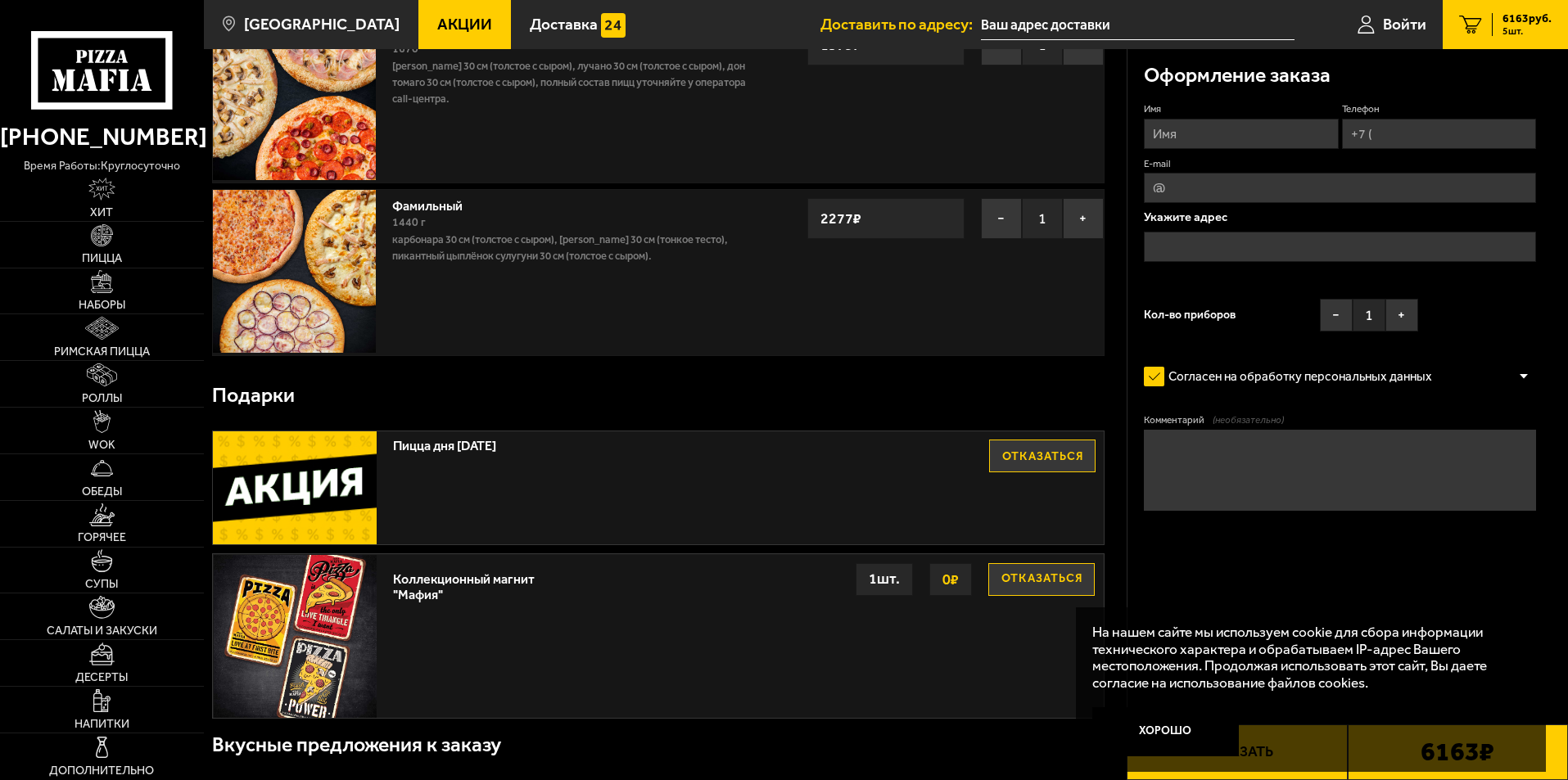
click at [1026, 582] on button "Отказаться" at bounding box center [1041, 580] width 106 height 33
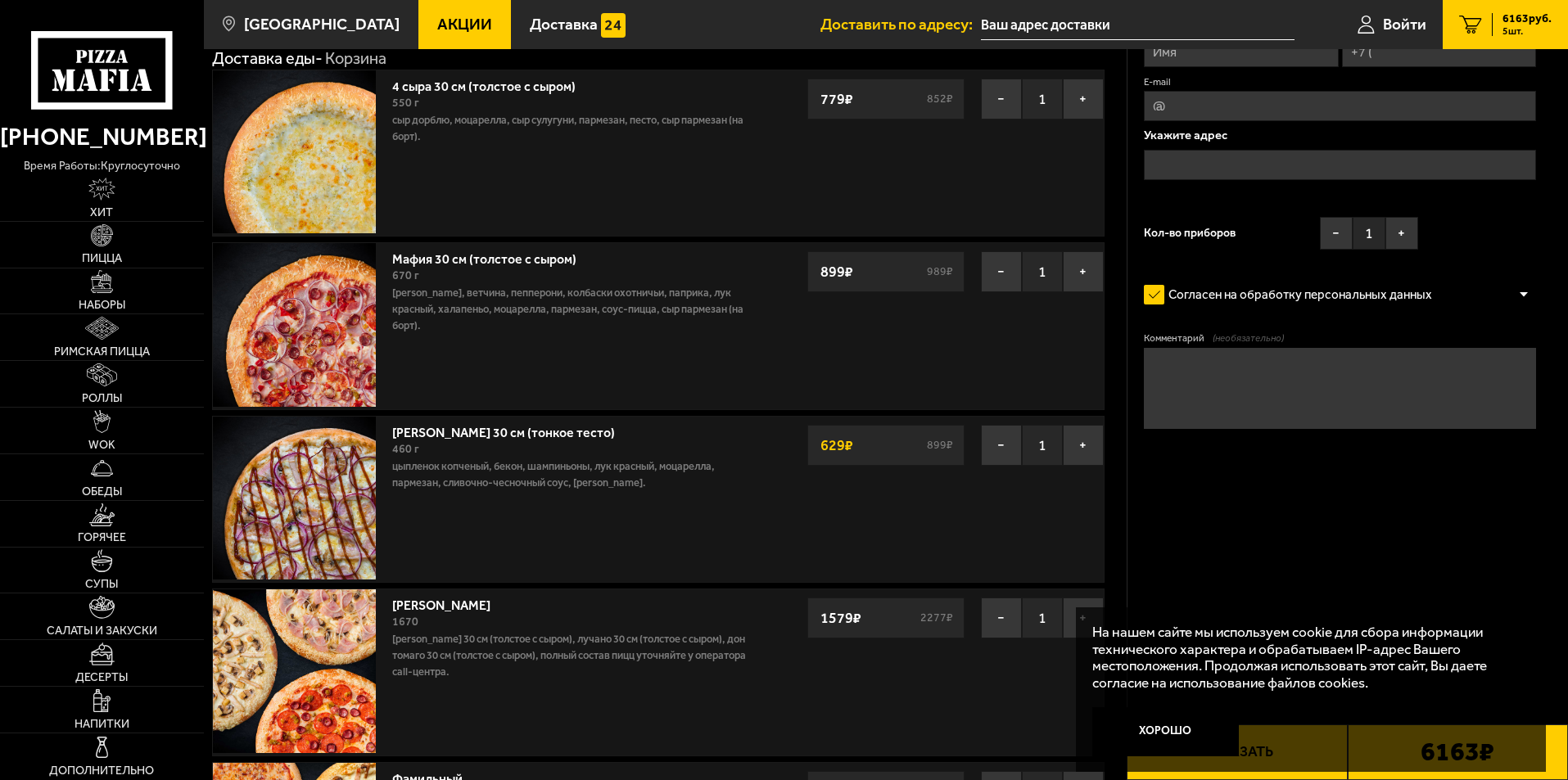
scroll to position [0, 0]
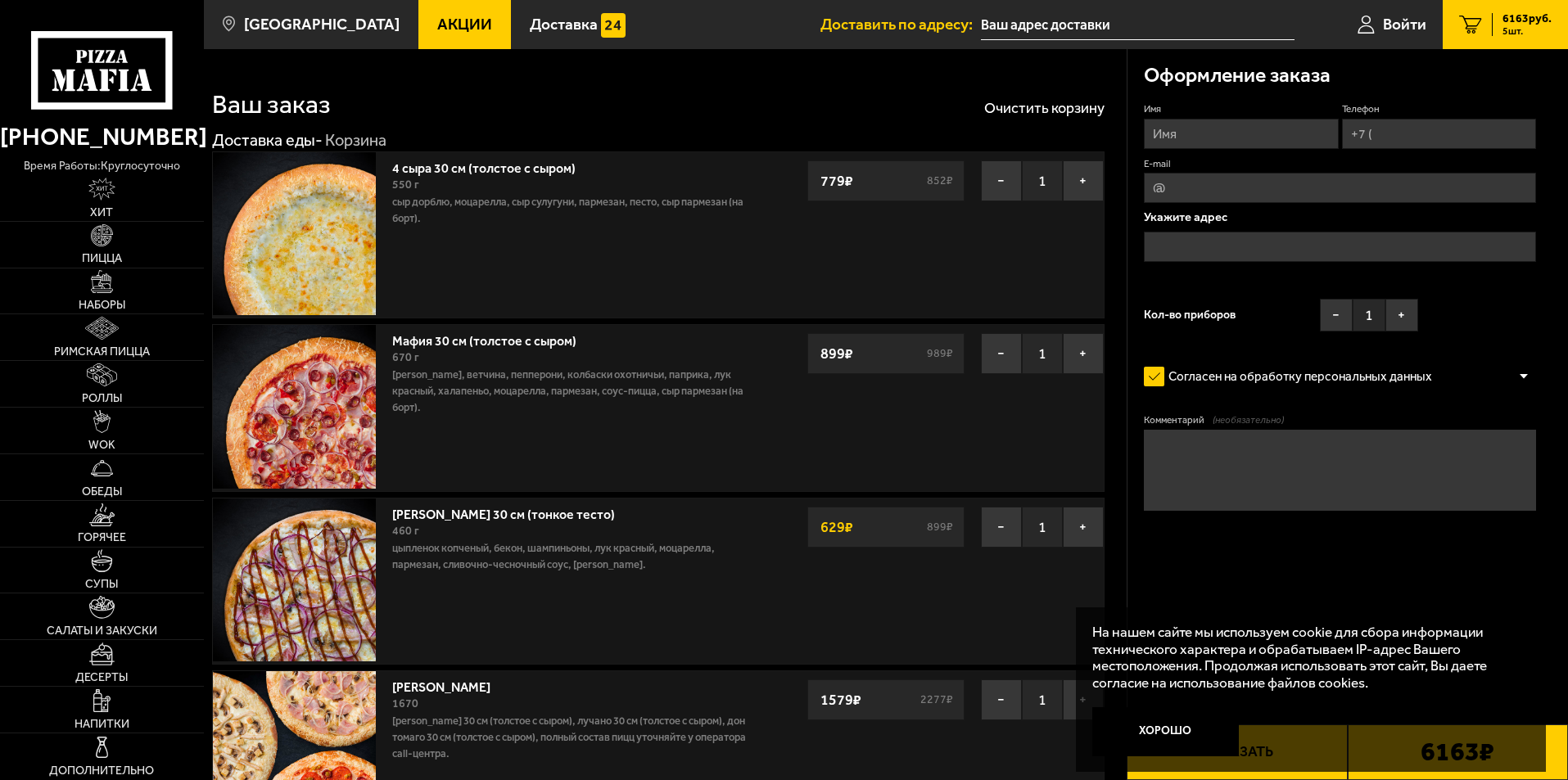
click at [1190, 136] on input "Имя" at bounding box center [1241, 133] width 194 height 30
type input "Иван"
click at [1466, 141] on input "Телефон" at bounding box center [1438, 133] width 194 height 30
type input "+7 (952) 368-26-12"
click at [1528, 108] on icon at bounding box center [1530, 110] width 13 height 13
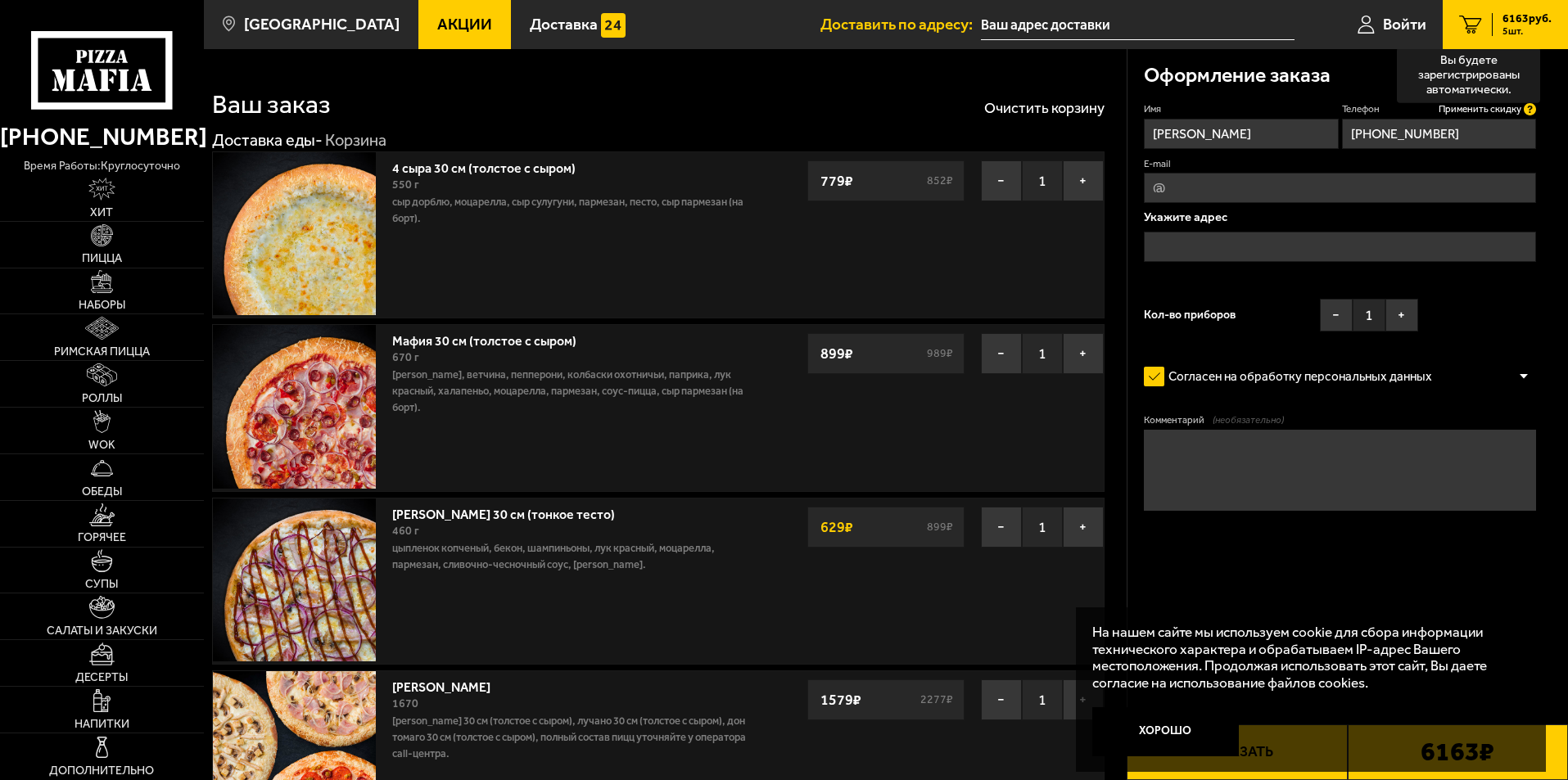
click at [1528, 119] on input "+7 (952) 368-26-12" at bounding box center [1438, 133] width 194 height 30
click at [1478, 111] on span "Применить скидку" at bounding box center [1479, 109] width 83 height 14
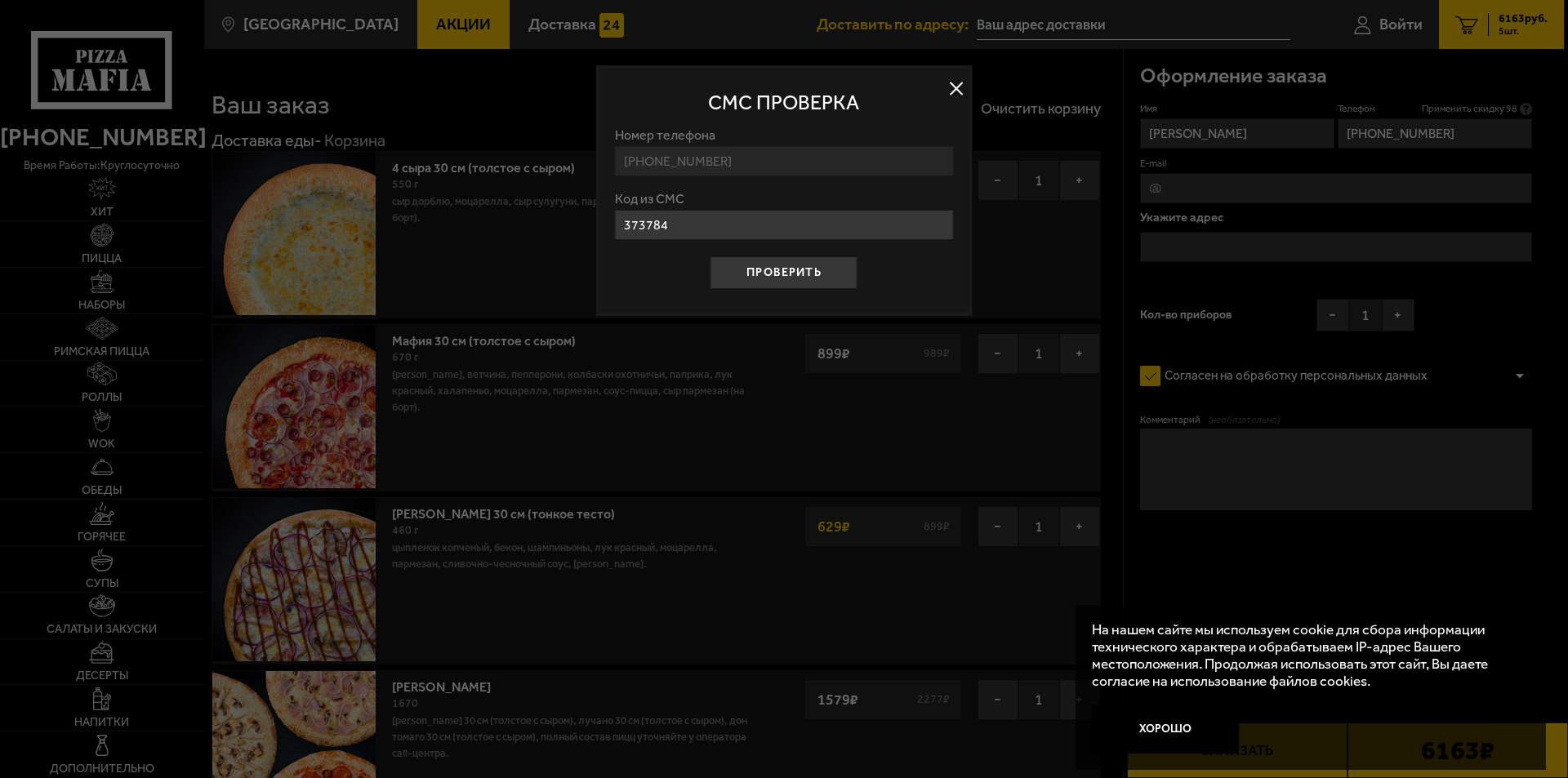
type input "373784"
click at [710, 256] on button "Проверить" at bounding box center [784, 272] width 147 height 33
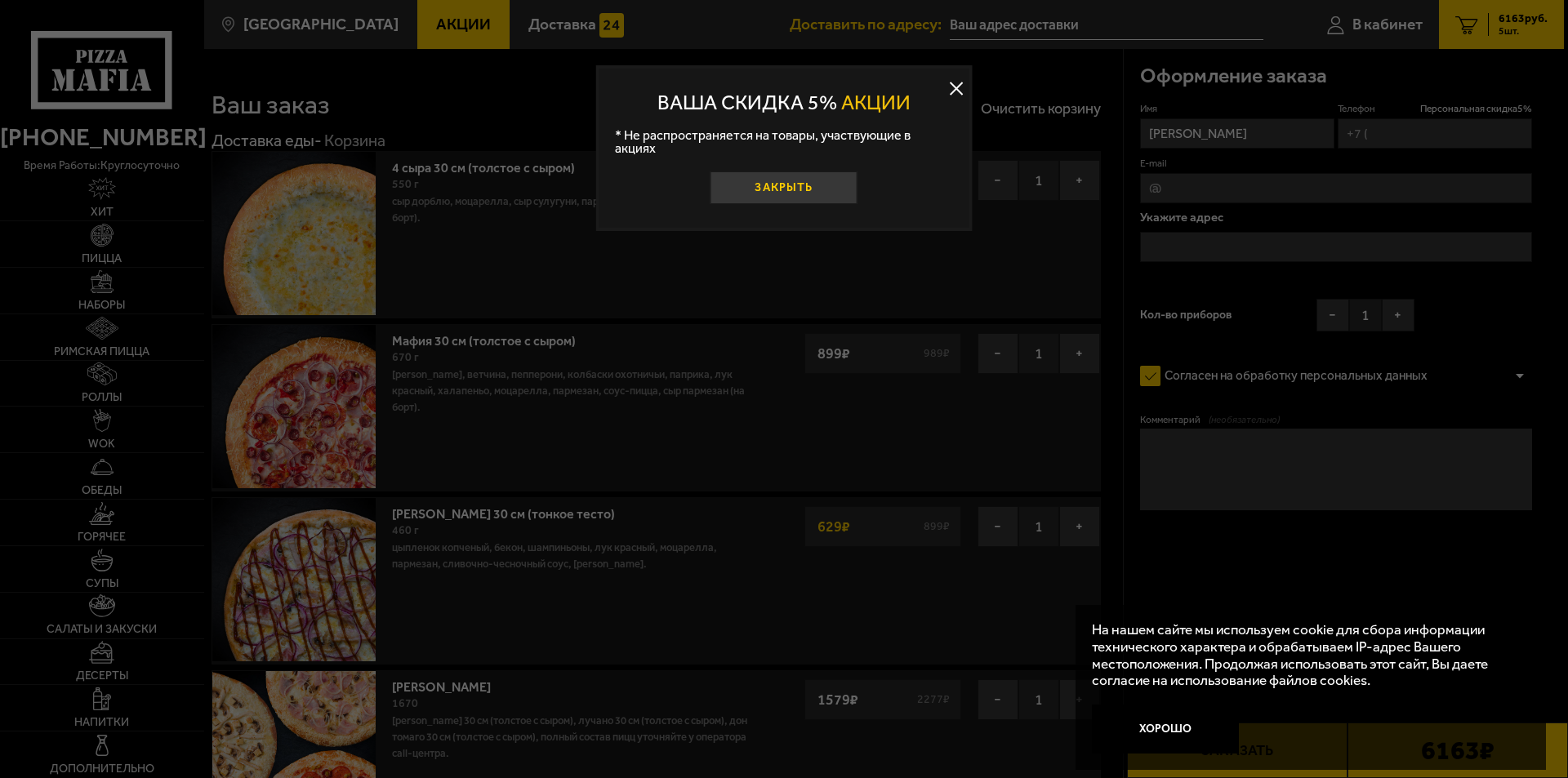
click at [813, 196] on button "Закрыть" at bounding box center [784, 188] width 147 height 33
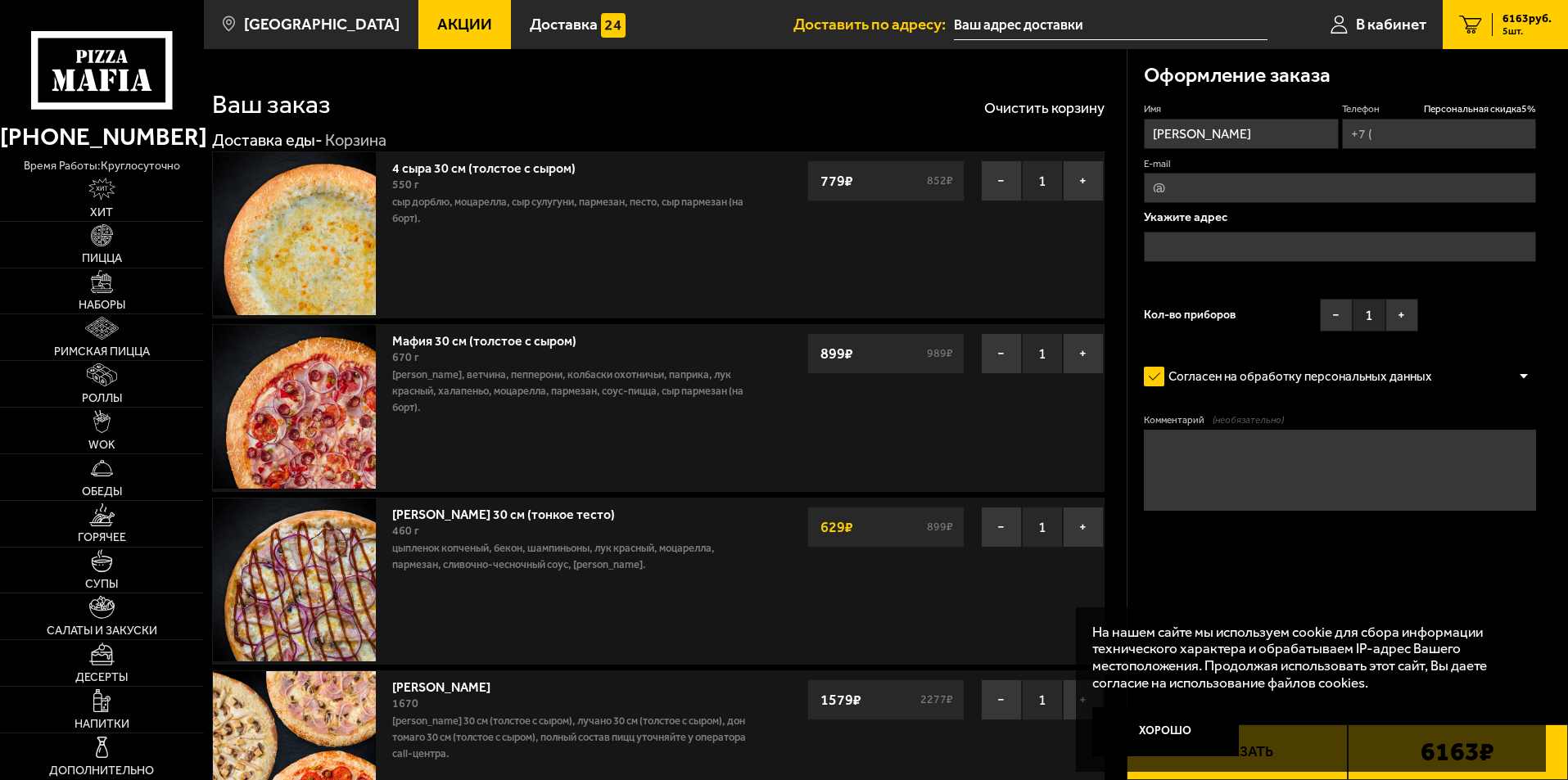
click at [1211, 198] on input "E-mail" at bounding box center [1339, 187] width 392 height 30
type input "klusoviv86@gmail.com"
click at [1192, 248] on input "text" at bounding box center [1339, 246] width 392 height 30
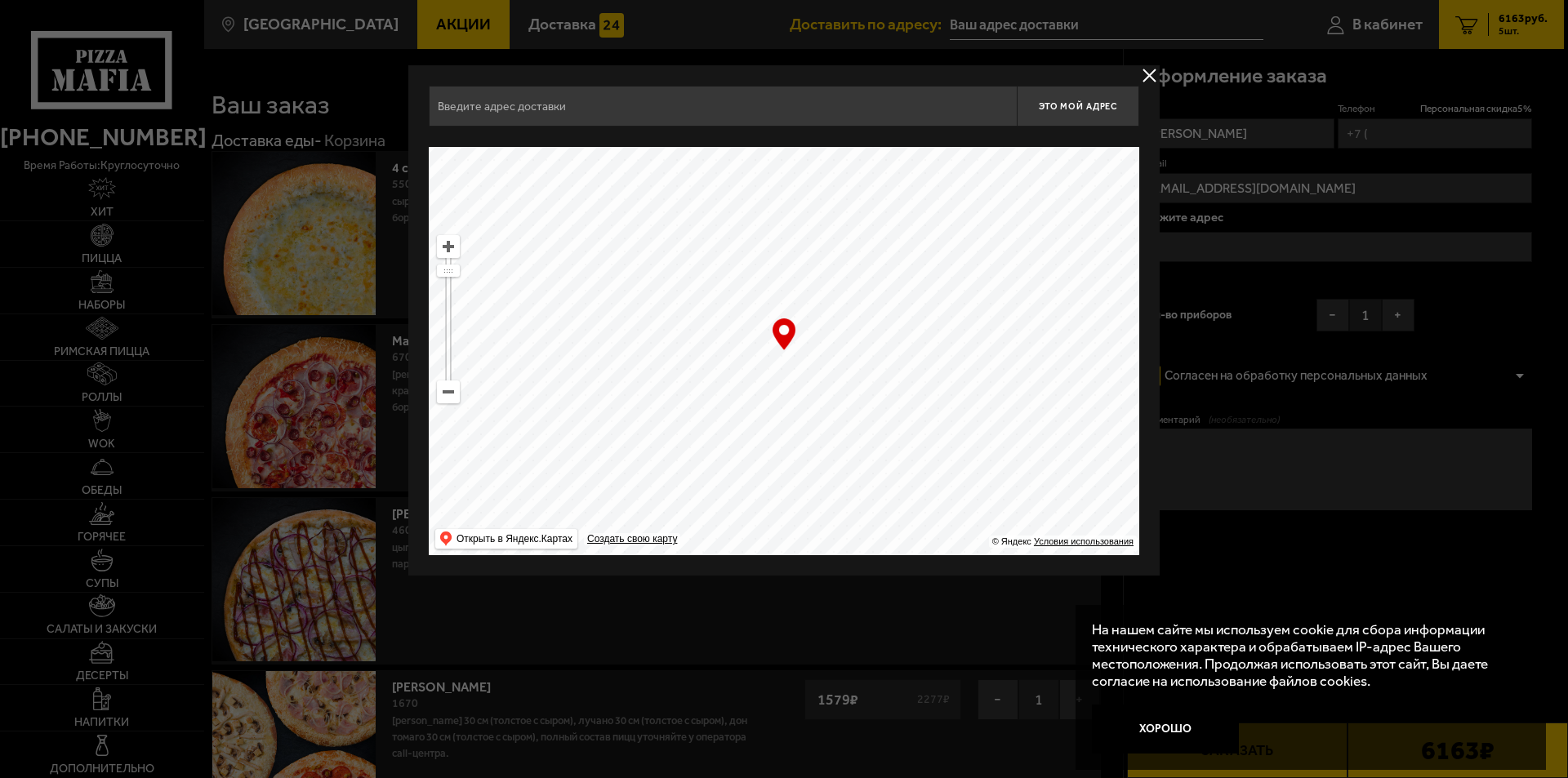
click at [822, 120] on input "text" at bounding box center [723, 106] width 588 height 41
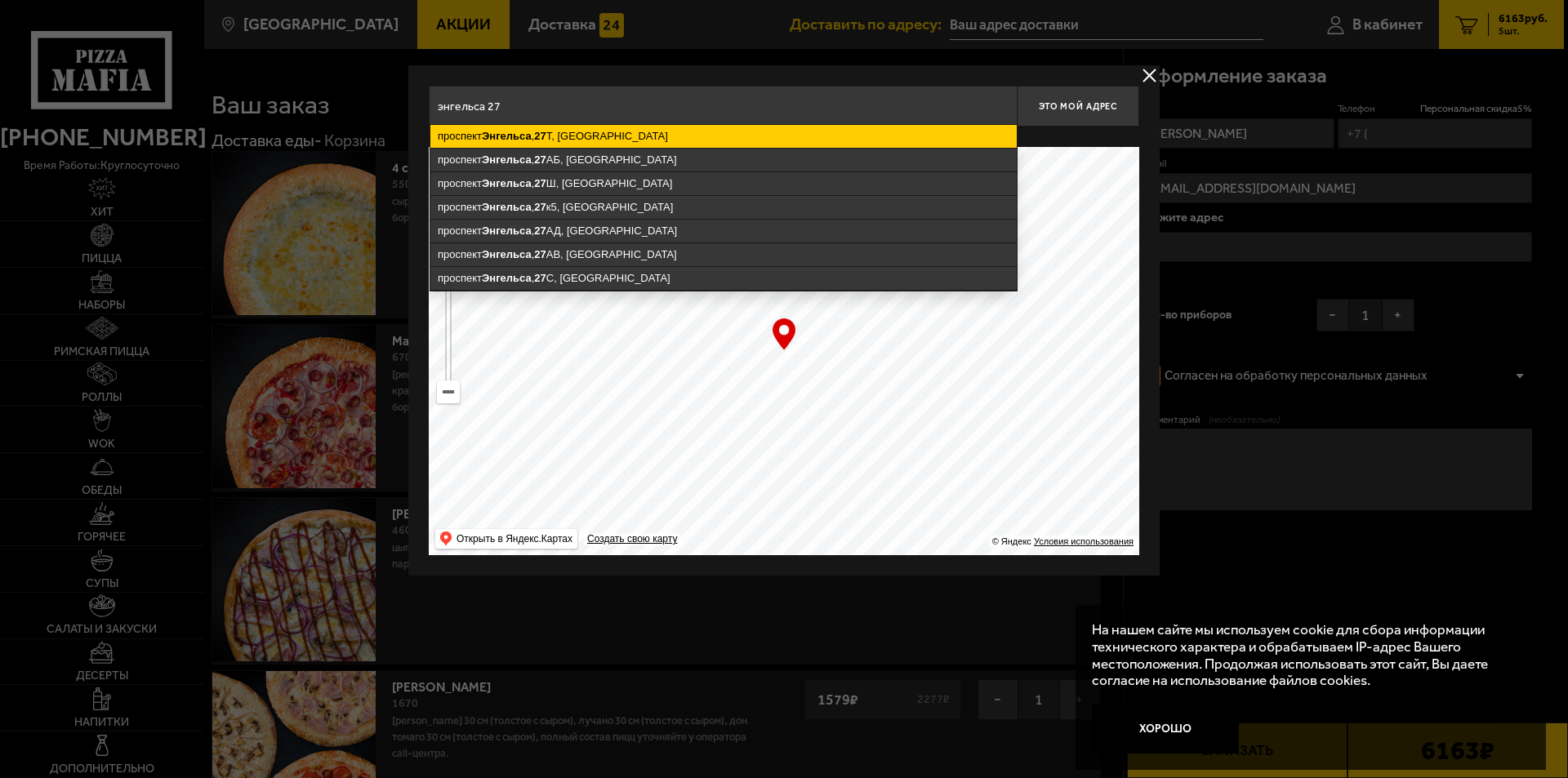
click at [554, 134] on ymaps "[STREET_ADDRESS]" at bounding box center [724, 136] width 586 height 23
type input "Санкт-Петербург, проспект Энгельса, 27Т"
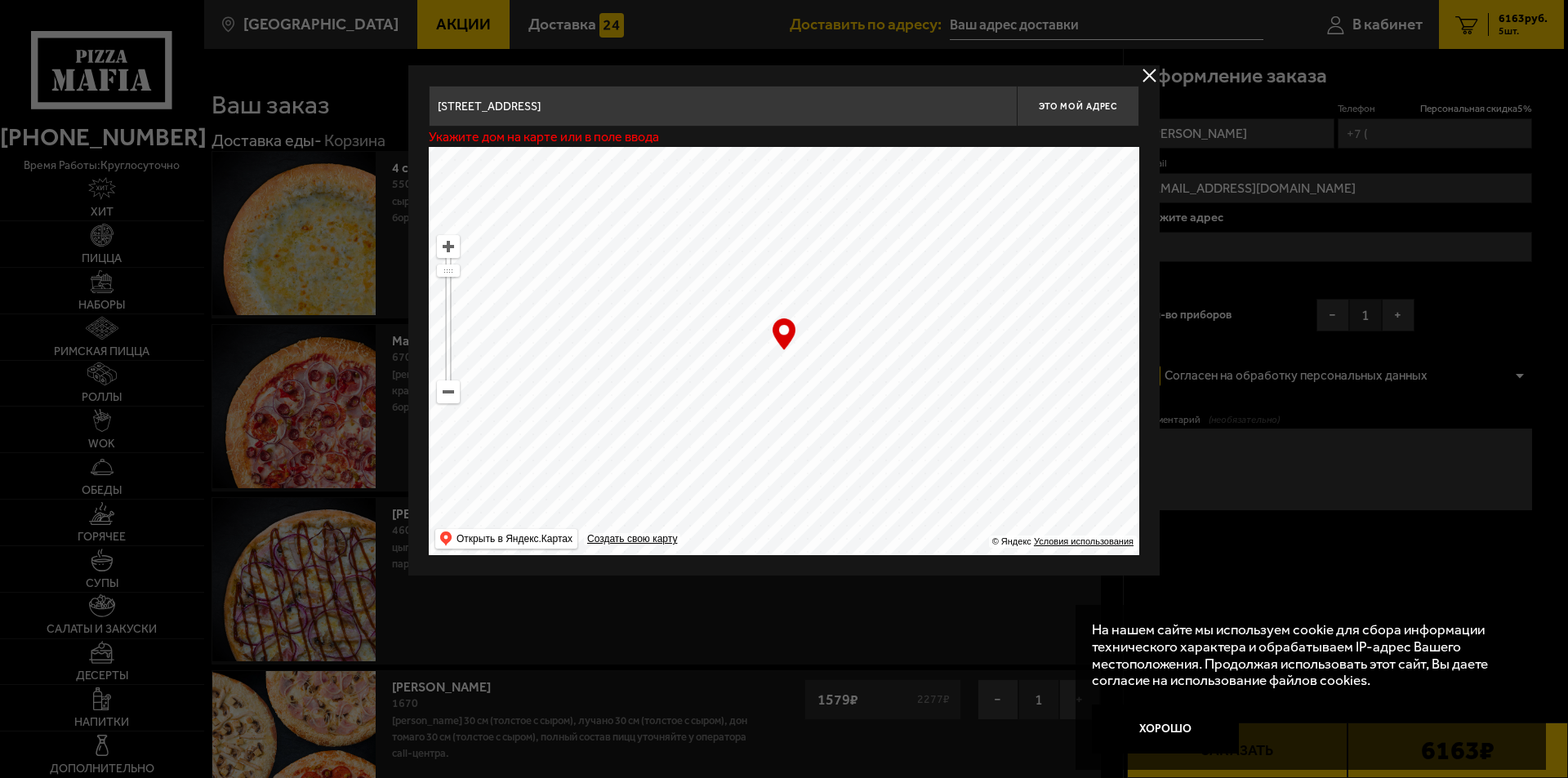
type input "[STREET_ADDRESS]"
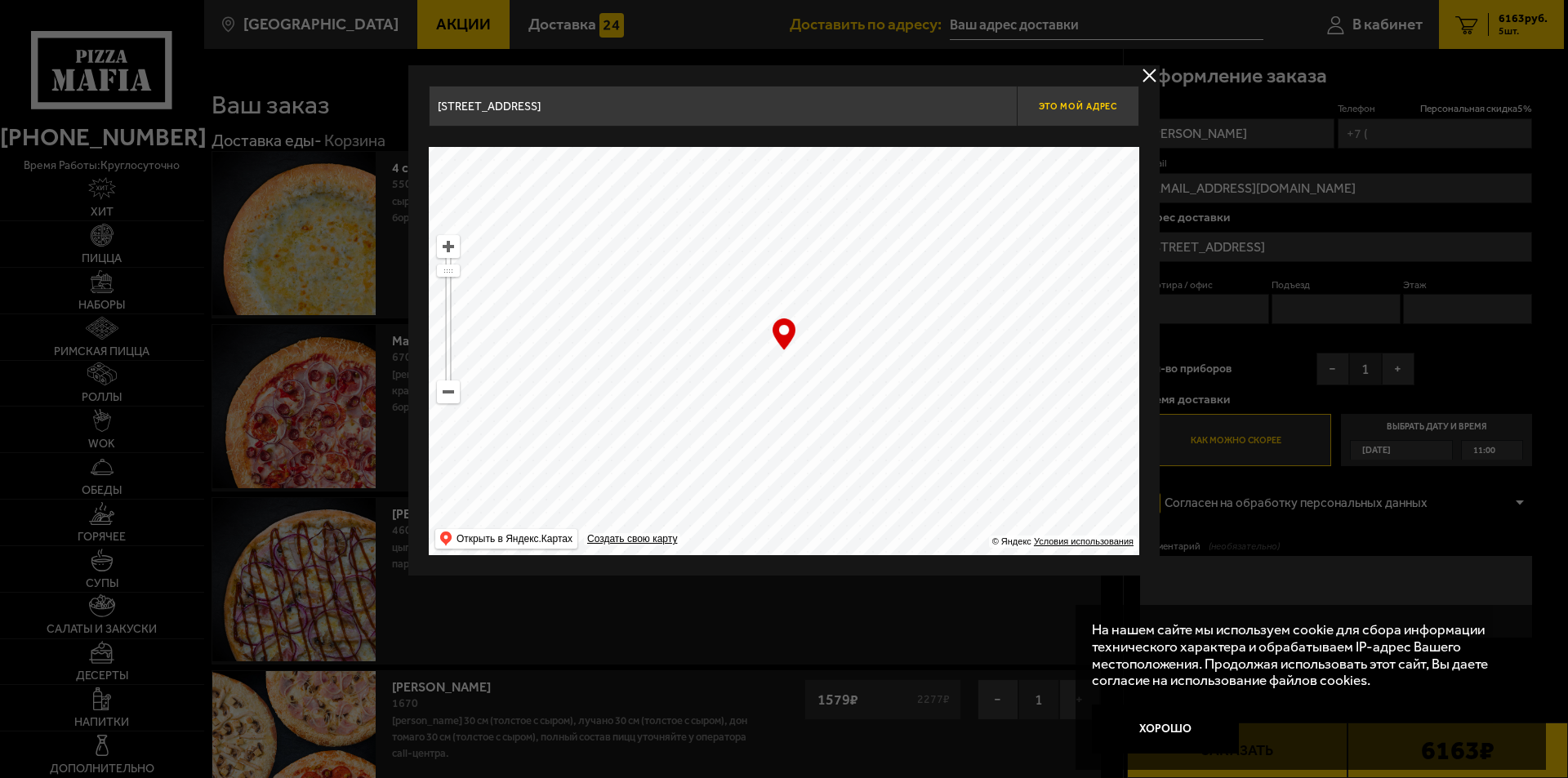
click at [1087, 112] on button "Это мой адрес" at bounding box center [1078, 106] width 122 height 41
type input "[STREET_ADDRESS]"
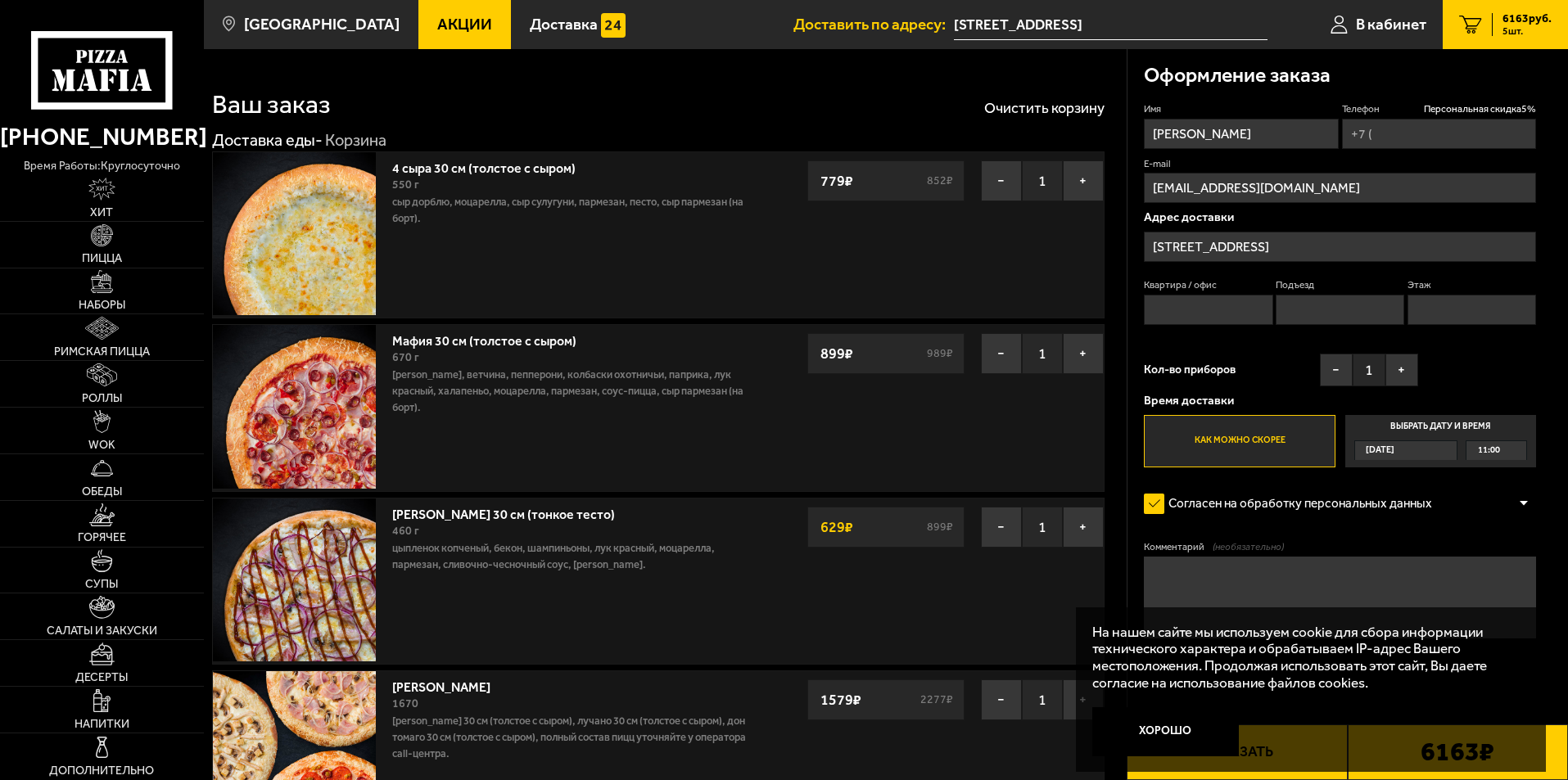
click at [1232, 307] on input "Квартира / офис" at bounding box center [1208, 309] width 129 height 30
type input "609"
click at [1477, 321] on input "Этаж" at bounding box center [1472, 309] width 129 height 30
type input "6"
click at [1394, 454] on span "Сегодня" at bounding box center [1380, 451] width 29 height 19
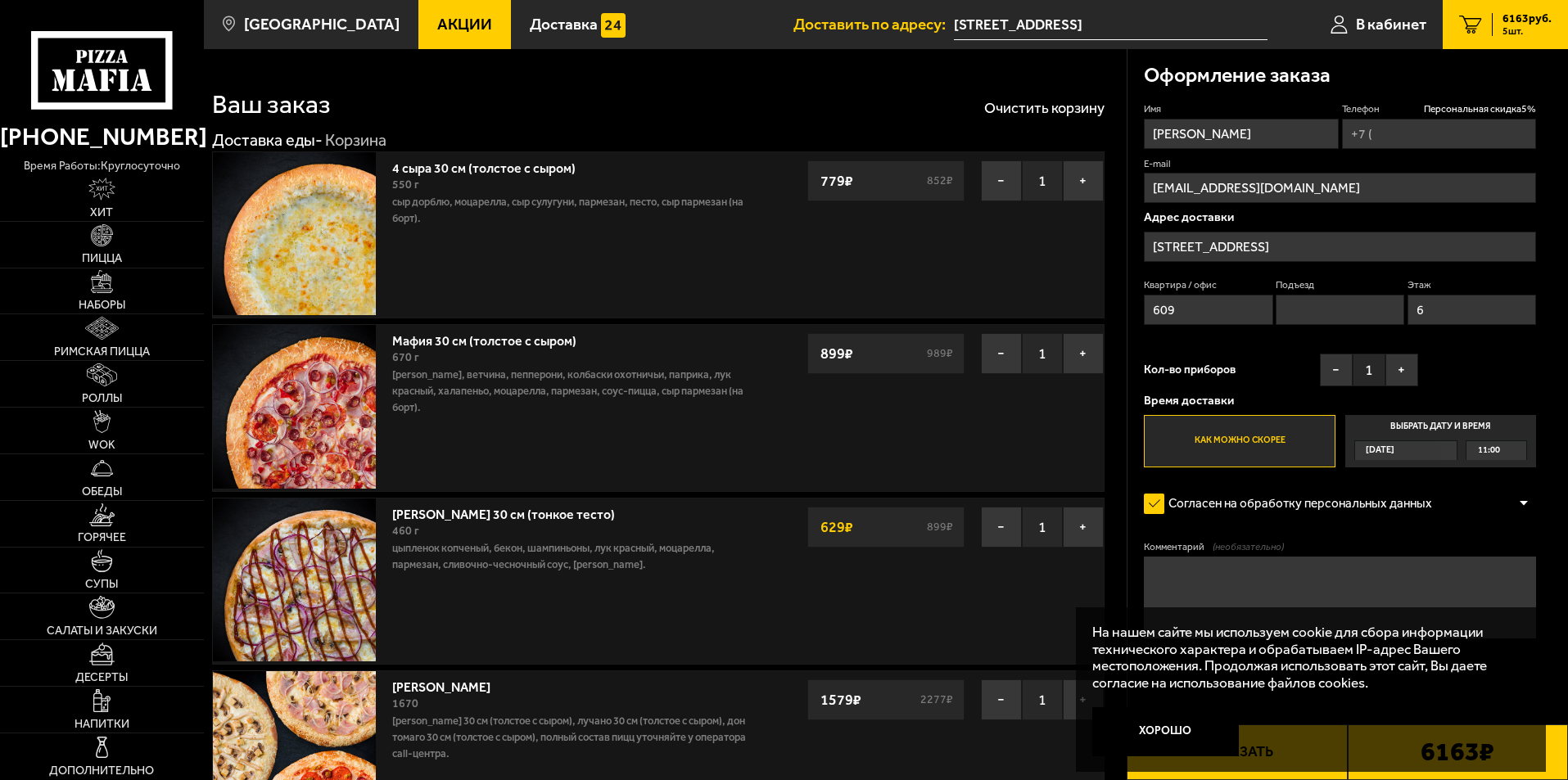
click at [0, 0] on input "Выбрать дату и время Сегодня 11:00" at bounding box center [0, 0] width 0 height 0
click at [1441, 454] on div "Сегодня" at bounding box center [1398, 451] width 86 height 19
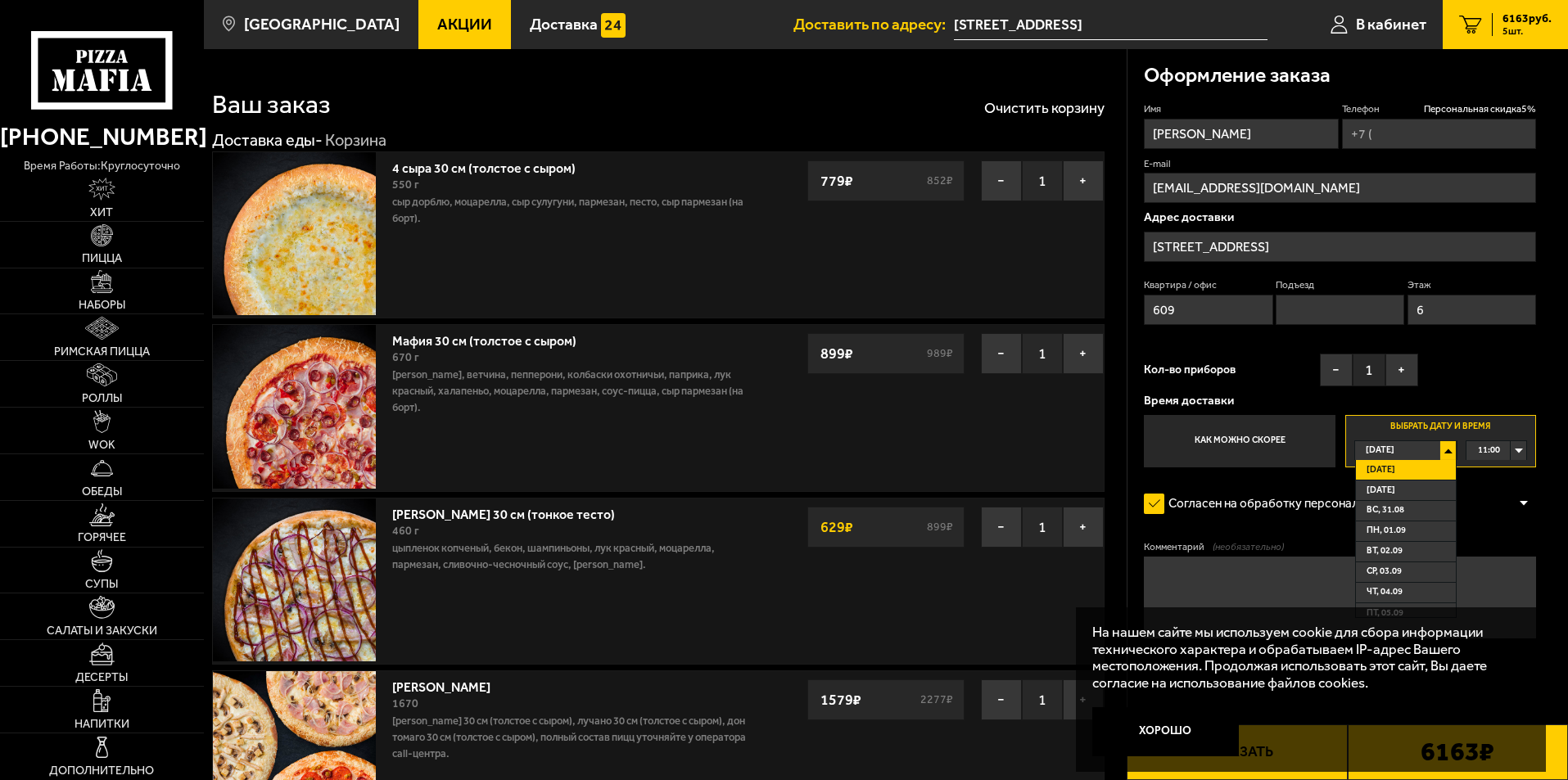
click at [1441, 453] on div "Сегодня" at bounding box center [1398, 451] width 86 height 19
click at [1527, 453] on label "Выбрать дату и время Сегодня 11:00" at bounding box center [1440, 442] width 190 height 53
click at [1523, 451] on div "11:00" at bounding box center [1496, 451] width 60 height 19
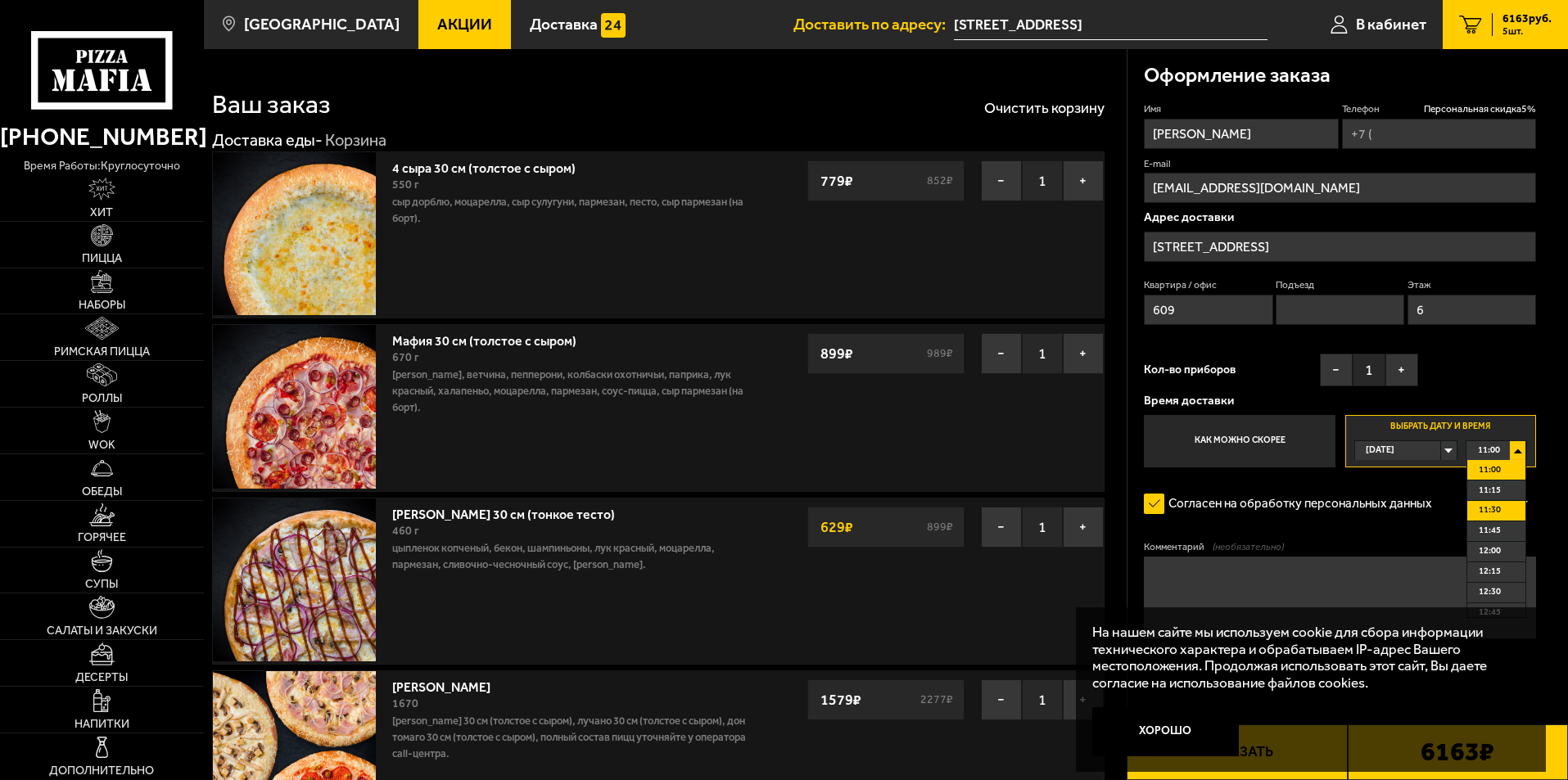
click at [1500, 506] on span "11:30" at bounding box center [1489, 510] width 22 height 19
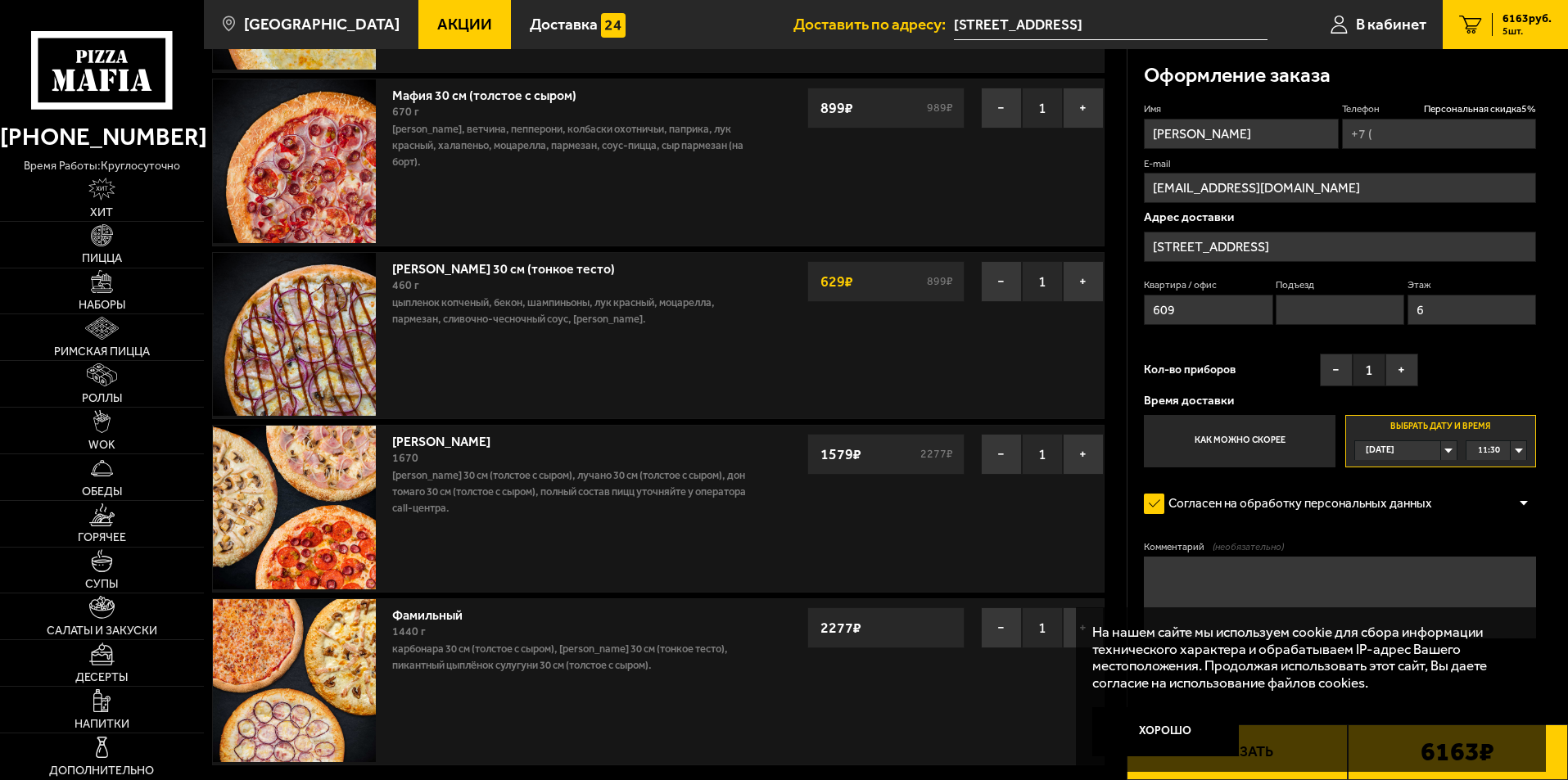
scroll to position [327, 0]
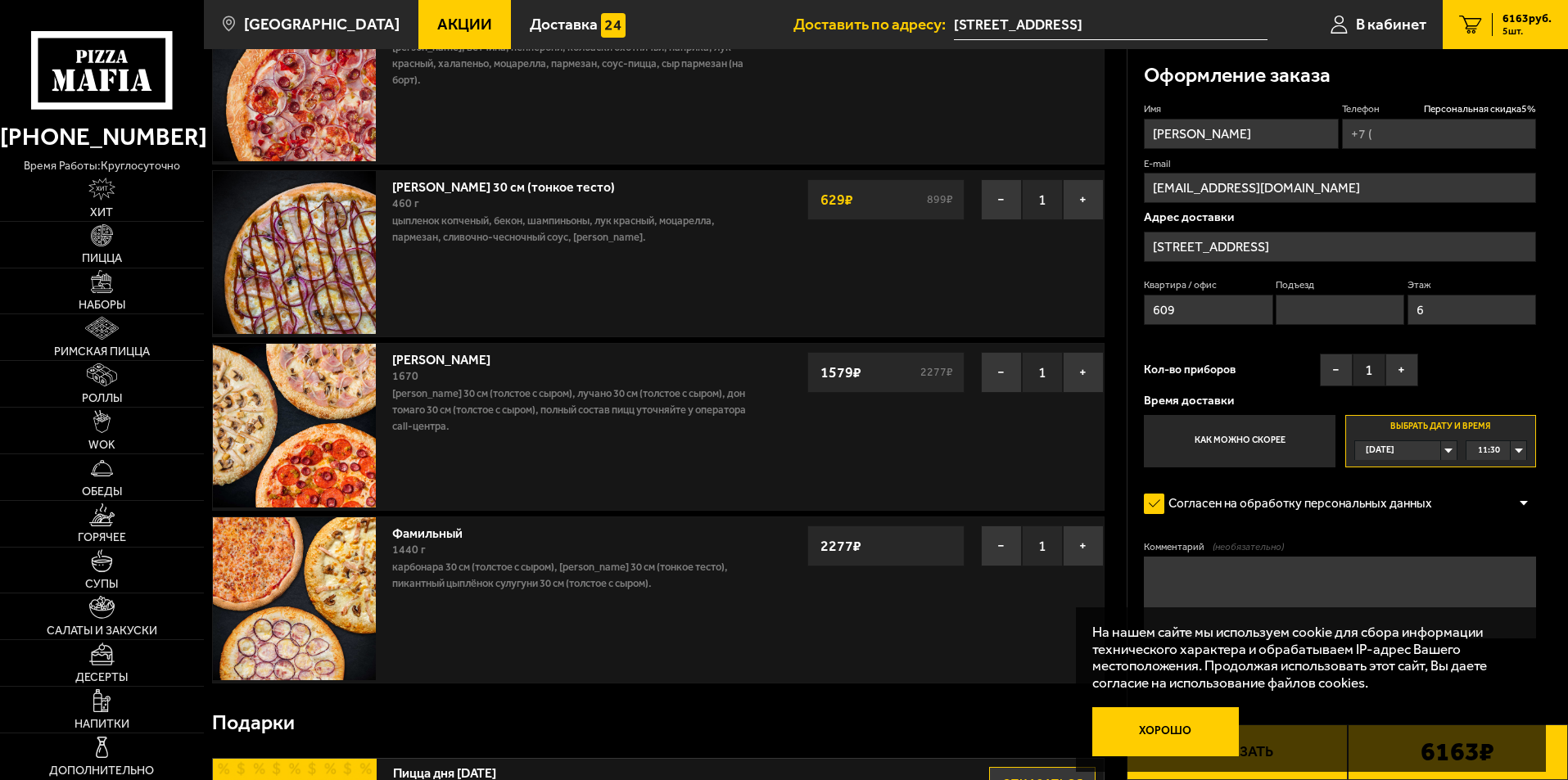
click at [1193, 731] on button "Хорошо" at bounding box center [1165, 732] width 147 height 49
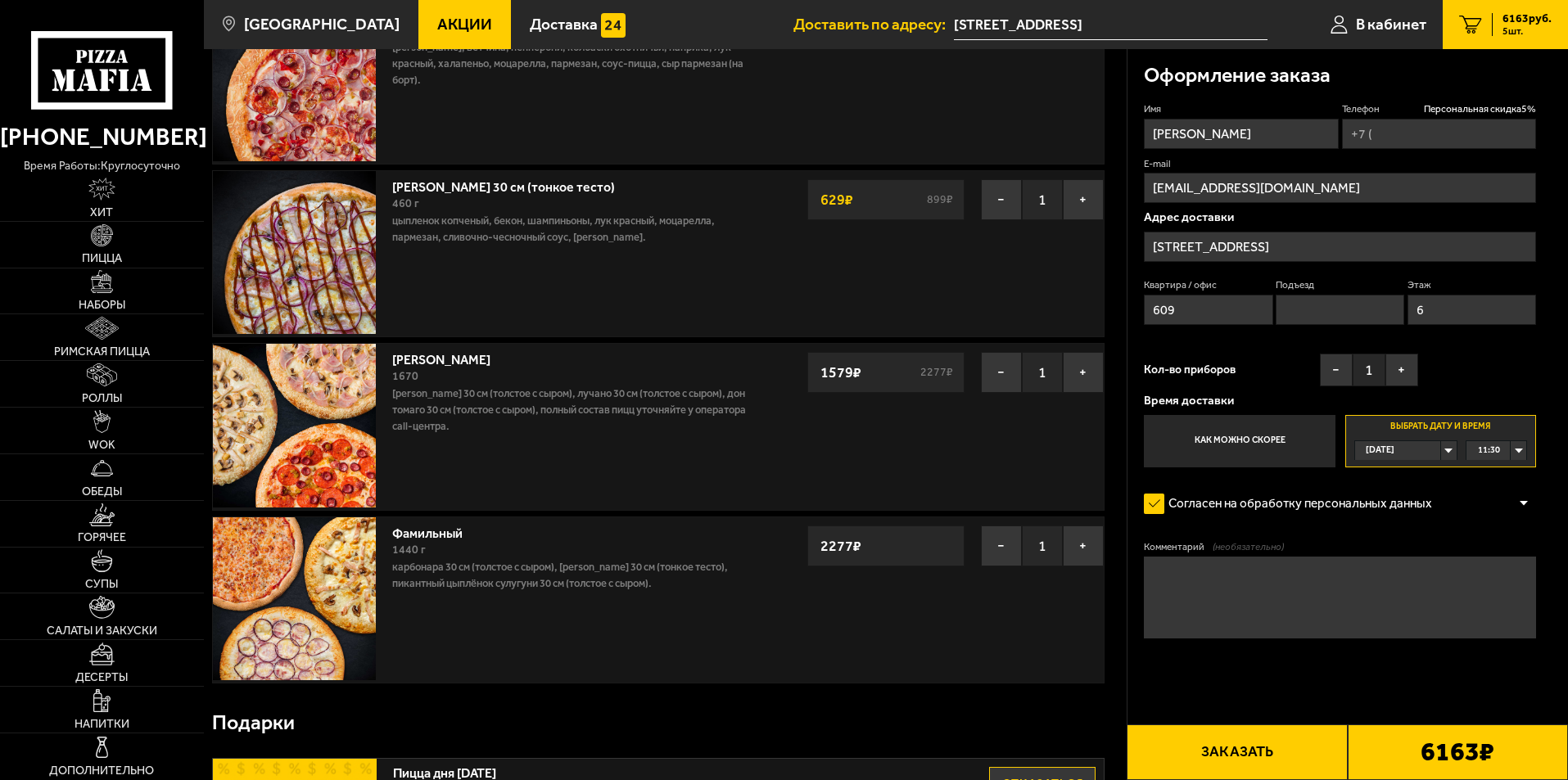
scroll to position [0, 0]
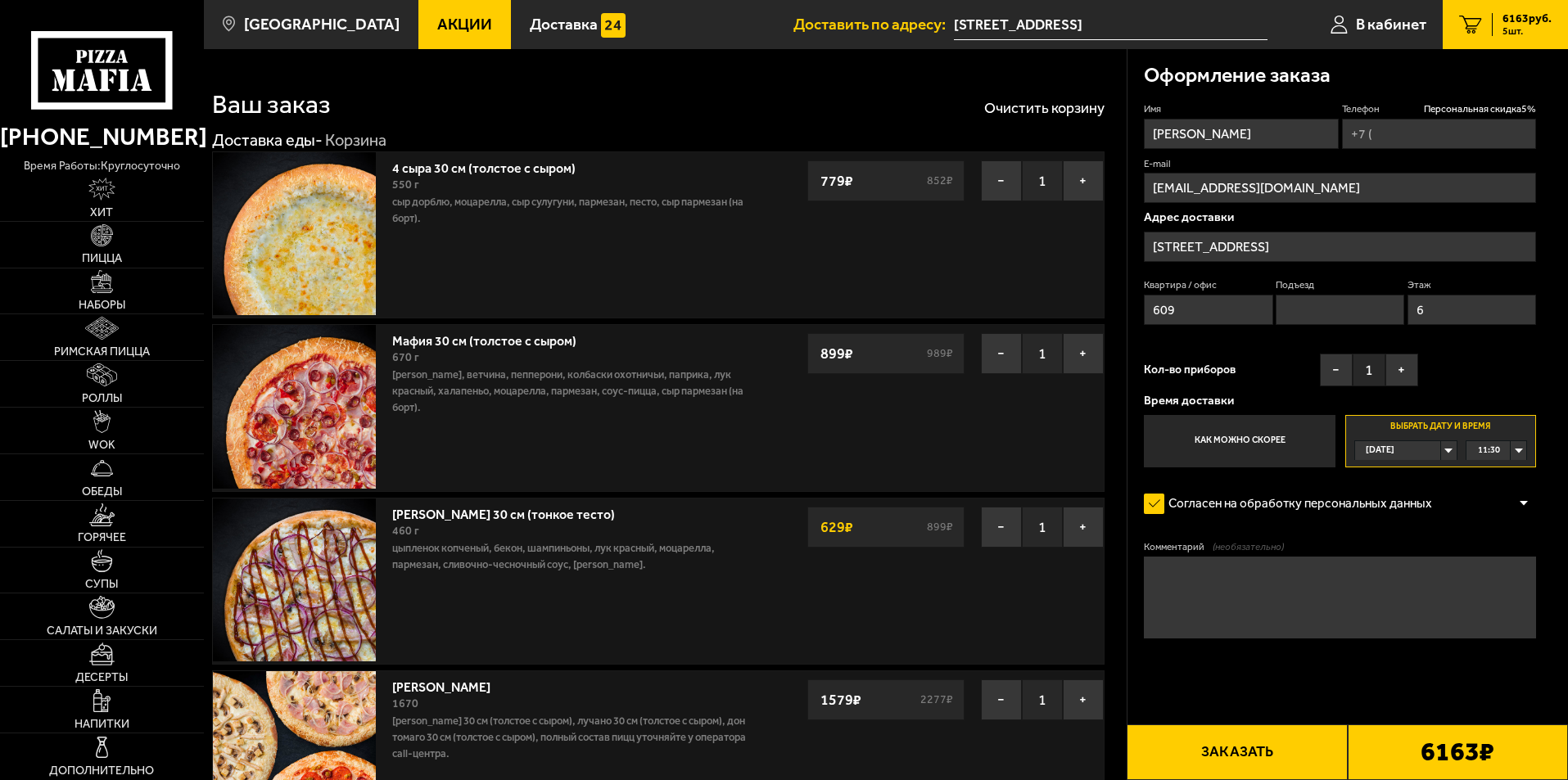
click at [1392, 130] on input "Телефон Персональная скидка 5 %" at bounding box center [1438, 133] width 194 height 30
type input "+7 (792) 368-26-12"
click at [1390, 157] on label "E-mail" at bounding box center [1339, 163] width 392 height 14
click at [1390, 172] on input "klusoviv86@gmail.com" at bounding box center [1339, 187] width 392 height 30
click at [1308, 132] on input "Иван" at bounding box center [1241, 133] width 194 height 30
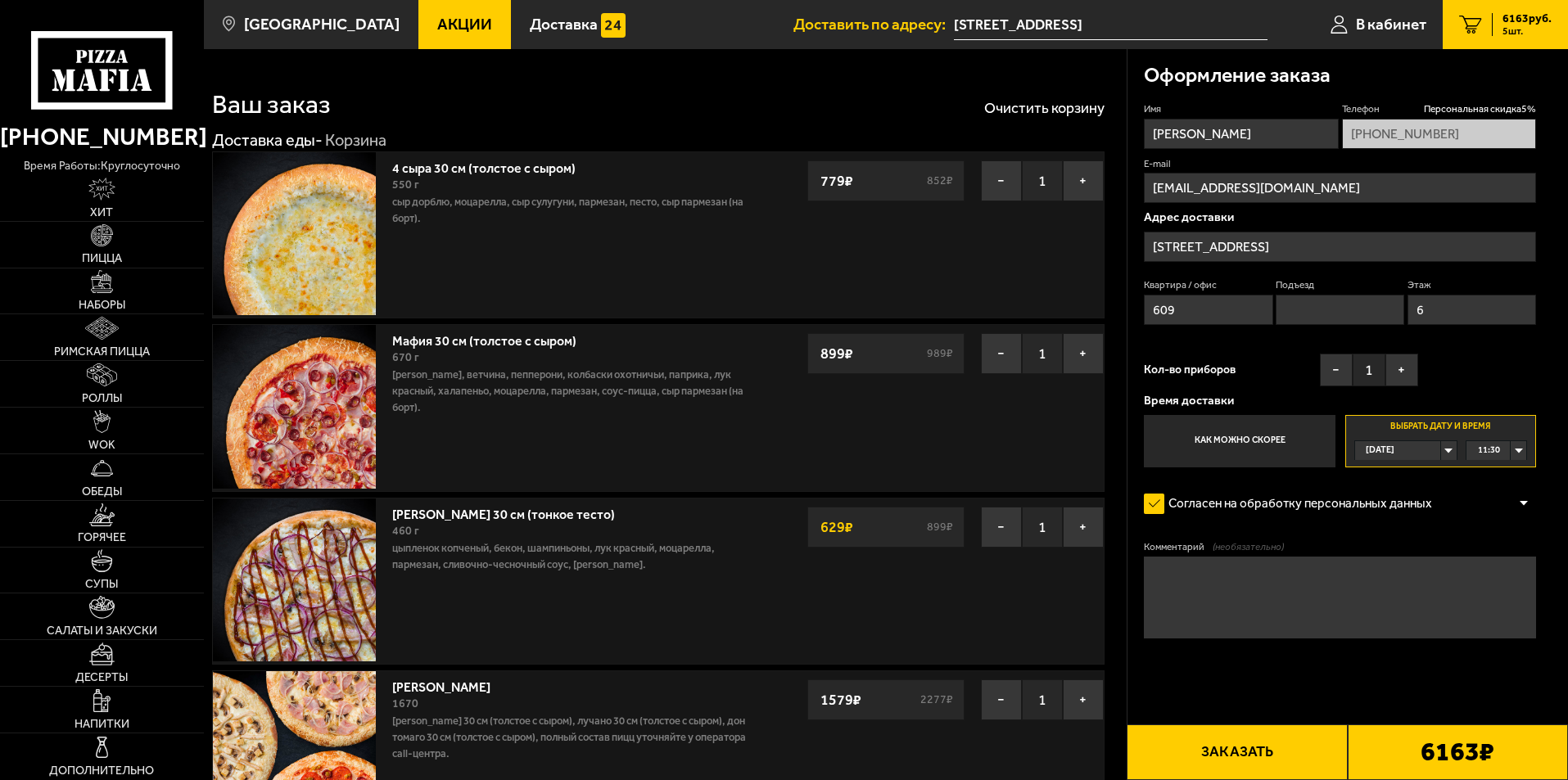
click at [1302, 131] on div "Имя Иван Телефон Персональная скидка 5 % +7 (792) 368-26-12 E-mail klusoviv86@g…" at bounding box center [1339, 285] width 392 height 366
click at [1250, 126] on input "Иван" at bounding box center [1241, 133] width 194 height 30
click at [1225, 123] on input "Иван" at bounding box center [1241, 133] width 194 height 30
click at [1495, 16] on div "6163 руб. 5 шт." at bounding box center [1522, 24] width 60 height 23
click at [99, 251] on link "Пицца" at bounding box center [102, 245] width 204 height 46
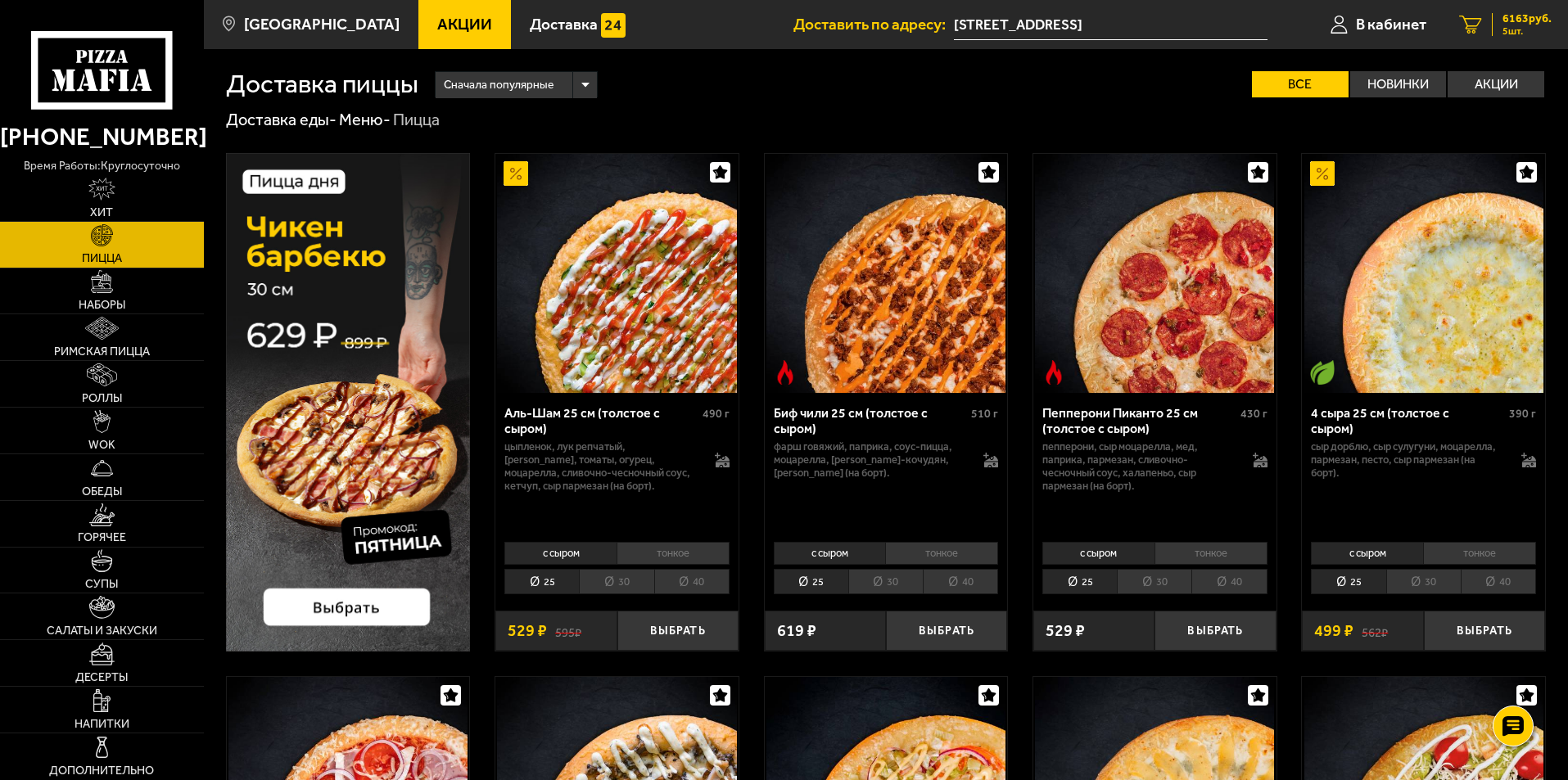
click at [1510, 22] on span "6163 руб." at bounding box center [1526, 18] width 49 height 12
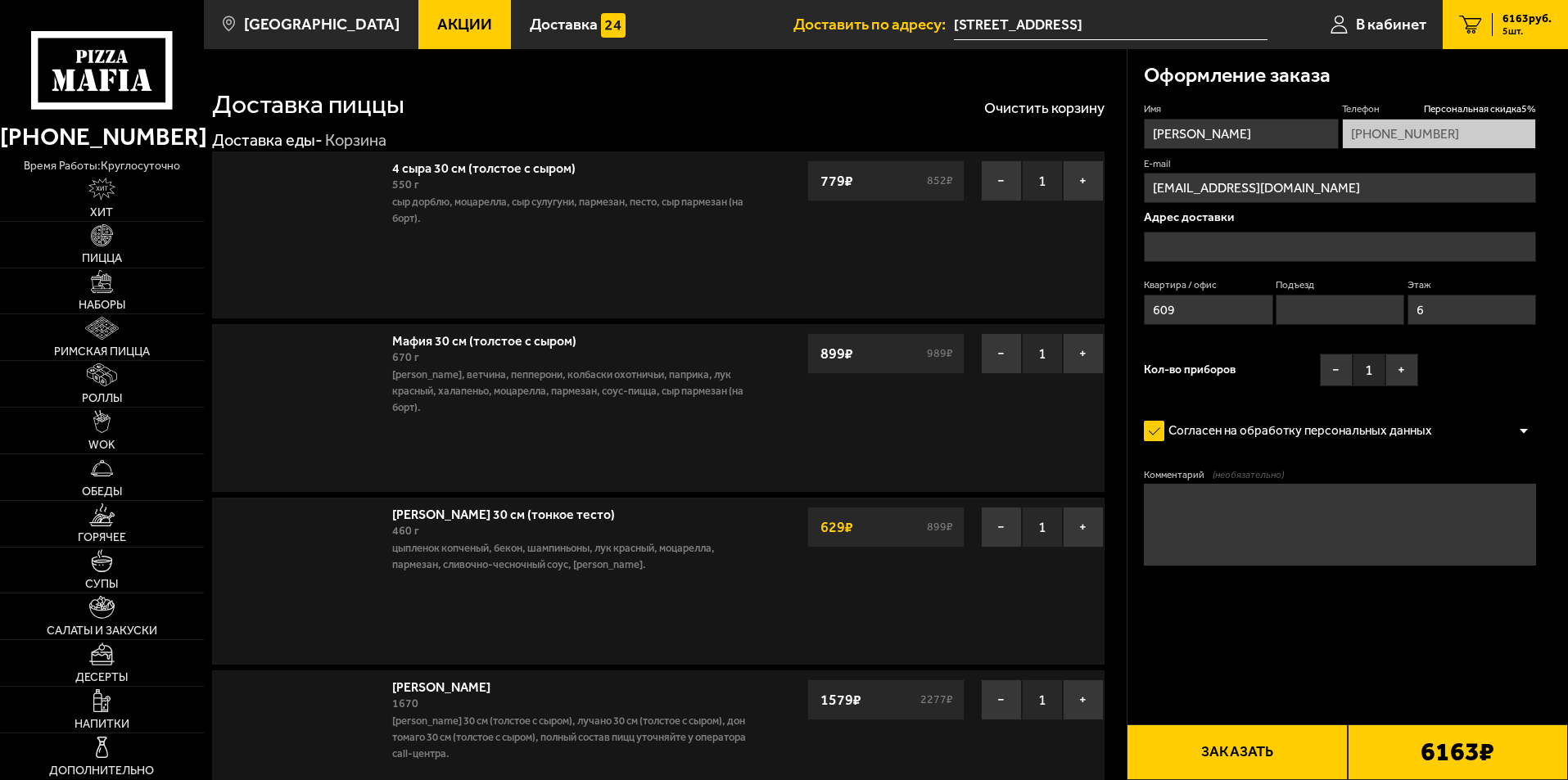
type input "[STREET_ADDRESS]"
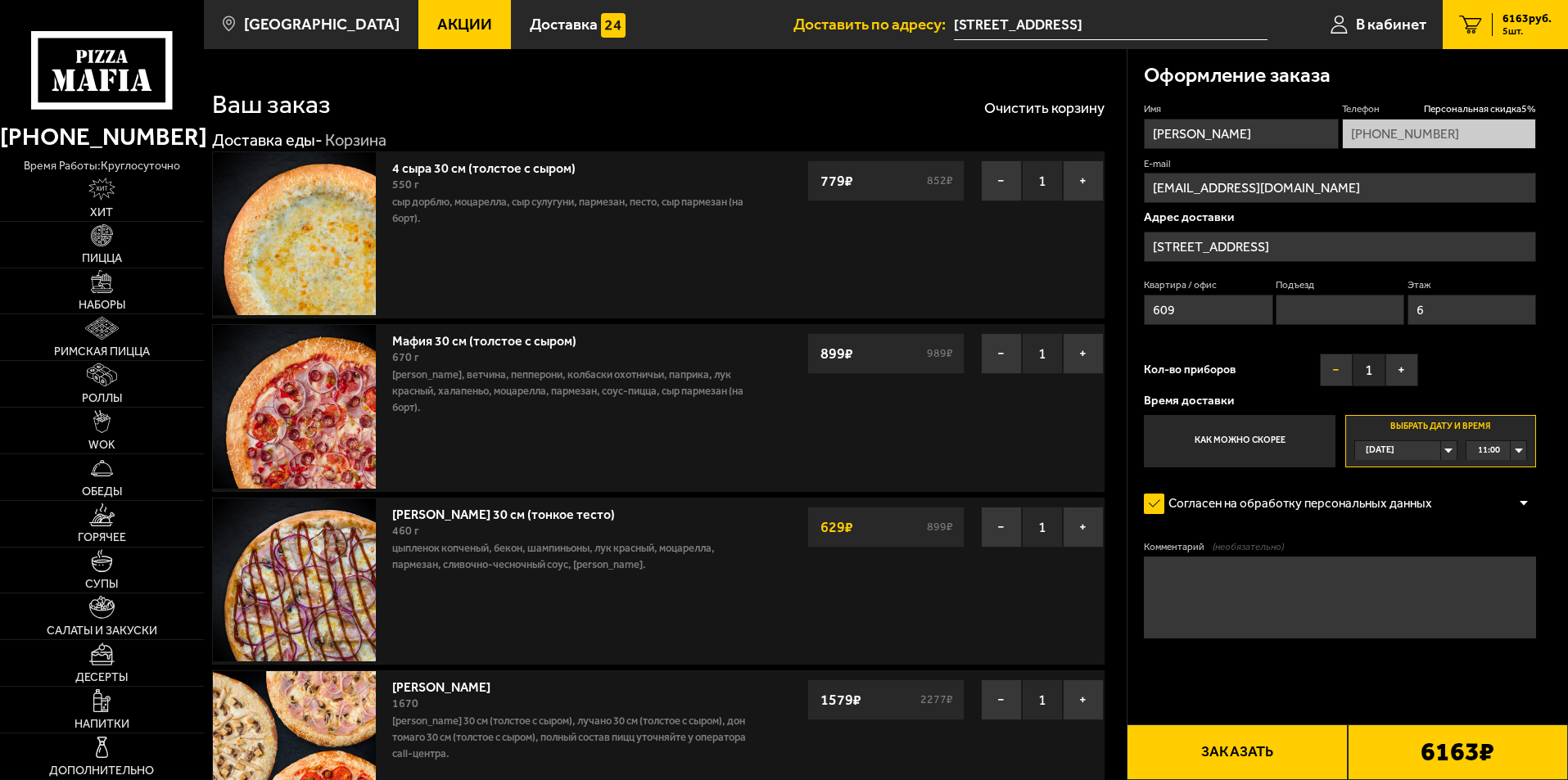
click at [1336, 366] on button "−" at bounding box center [1336, 370] width 33 height 33
click at [1517, 453] on div "11:00" at bounding box center [1496, 451] width 60 height 19
click at [1493, 511] on span "11:30" at bounding box center [1489, 510] width 22 height 19
click at [1281, 758] on button "Заказать" at bounding box center [1236, 752] width 220 height 55
click at [1308, 308] on input "Подъезд" at bounding box center [1339, 309] width 129 height 30
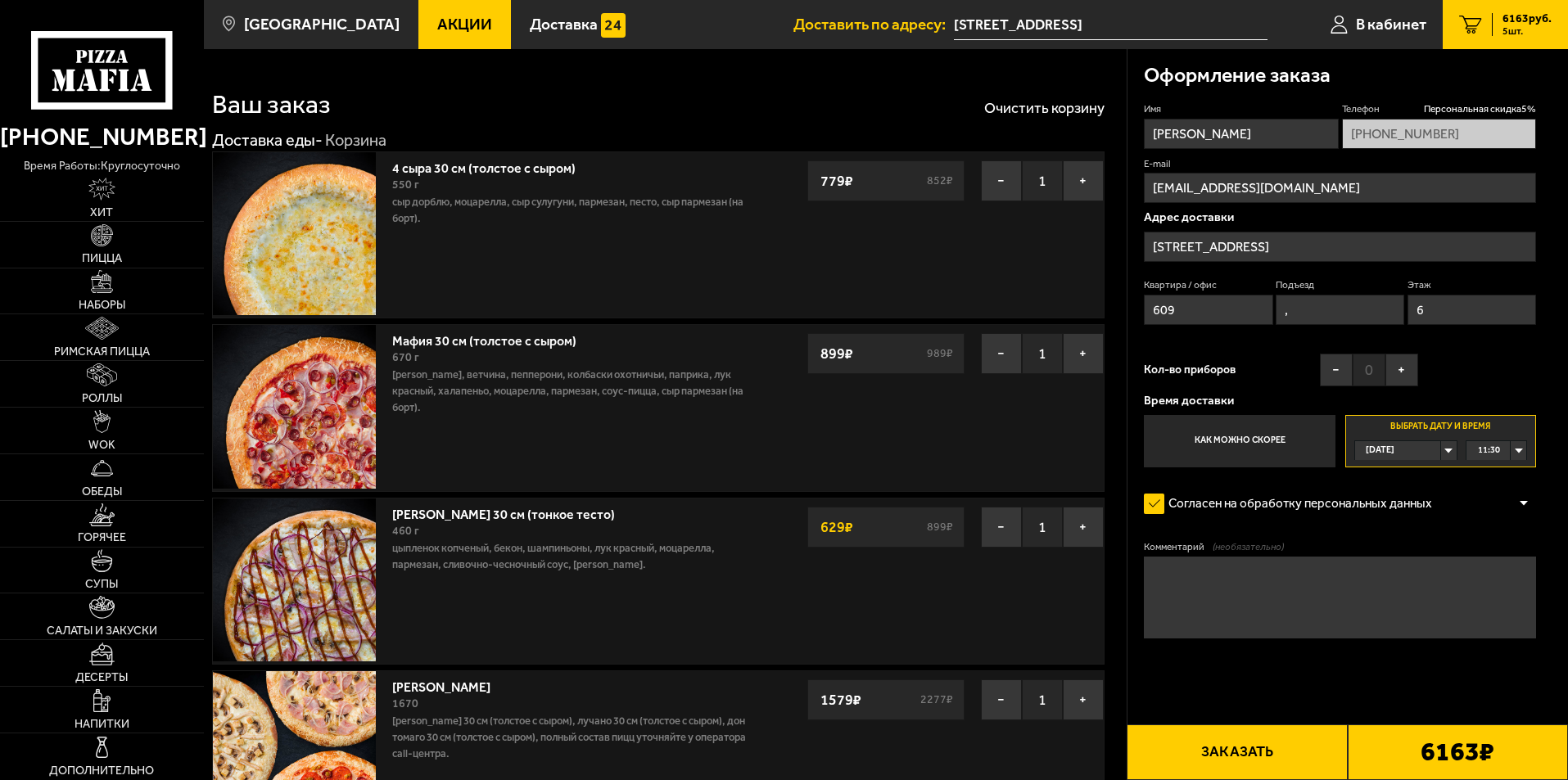
type input "0"
click at [1262, 751] on button "Заказать" at bounding box center [1236, 752] width 220 height 55
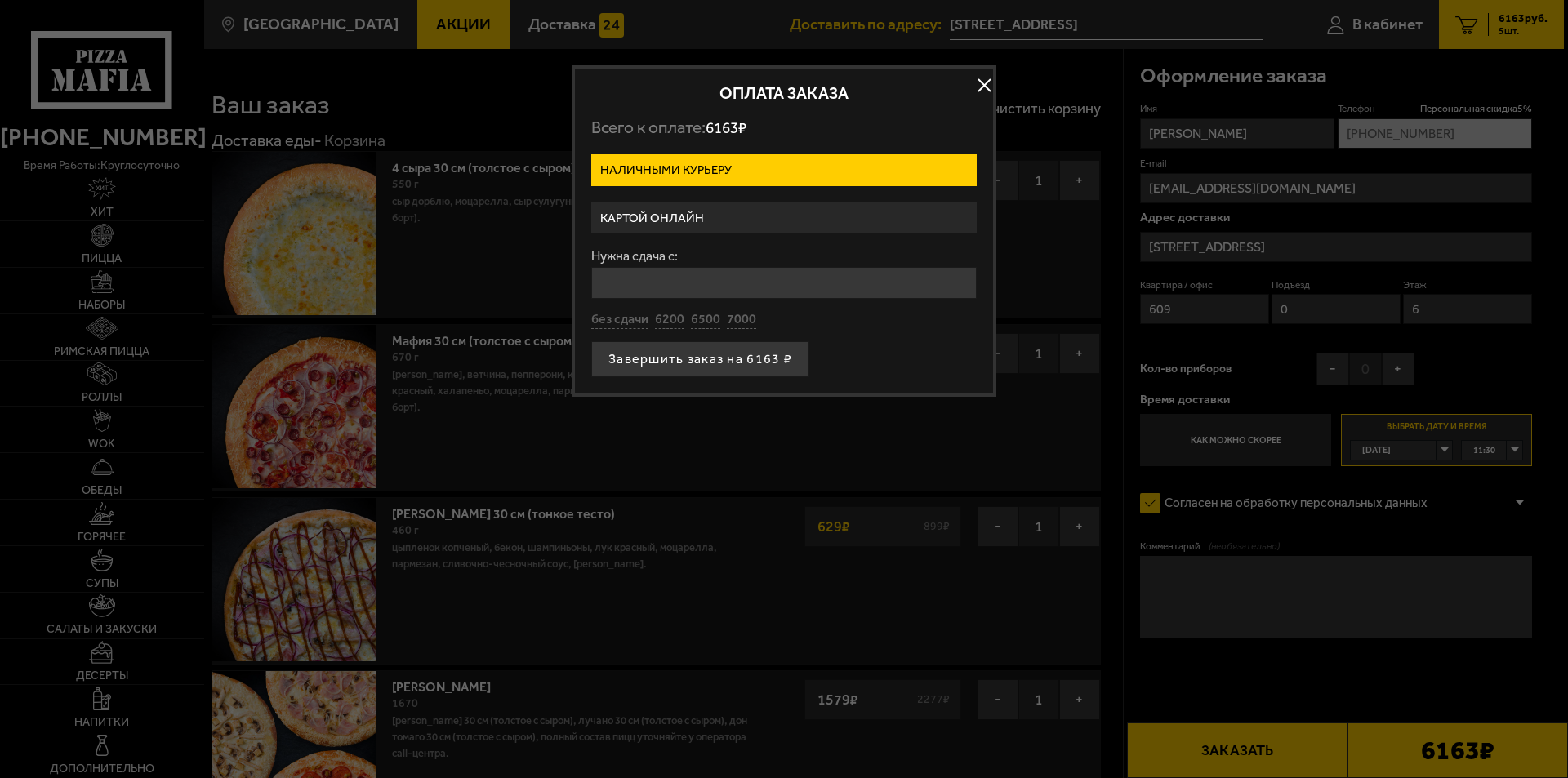
click at [733, 222] on label "Картой онлайн" at bounding box center [784, 218] width 385 height 32
click at [0, 0] on input "Картой онлайн" at bounding box center [0, 0] width 0 height 0
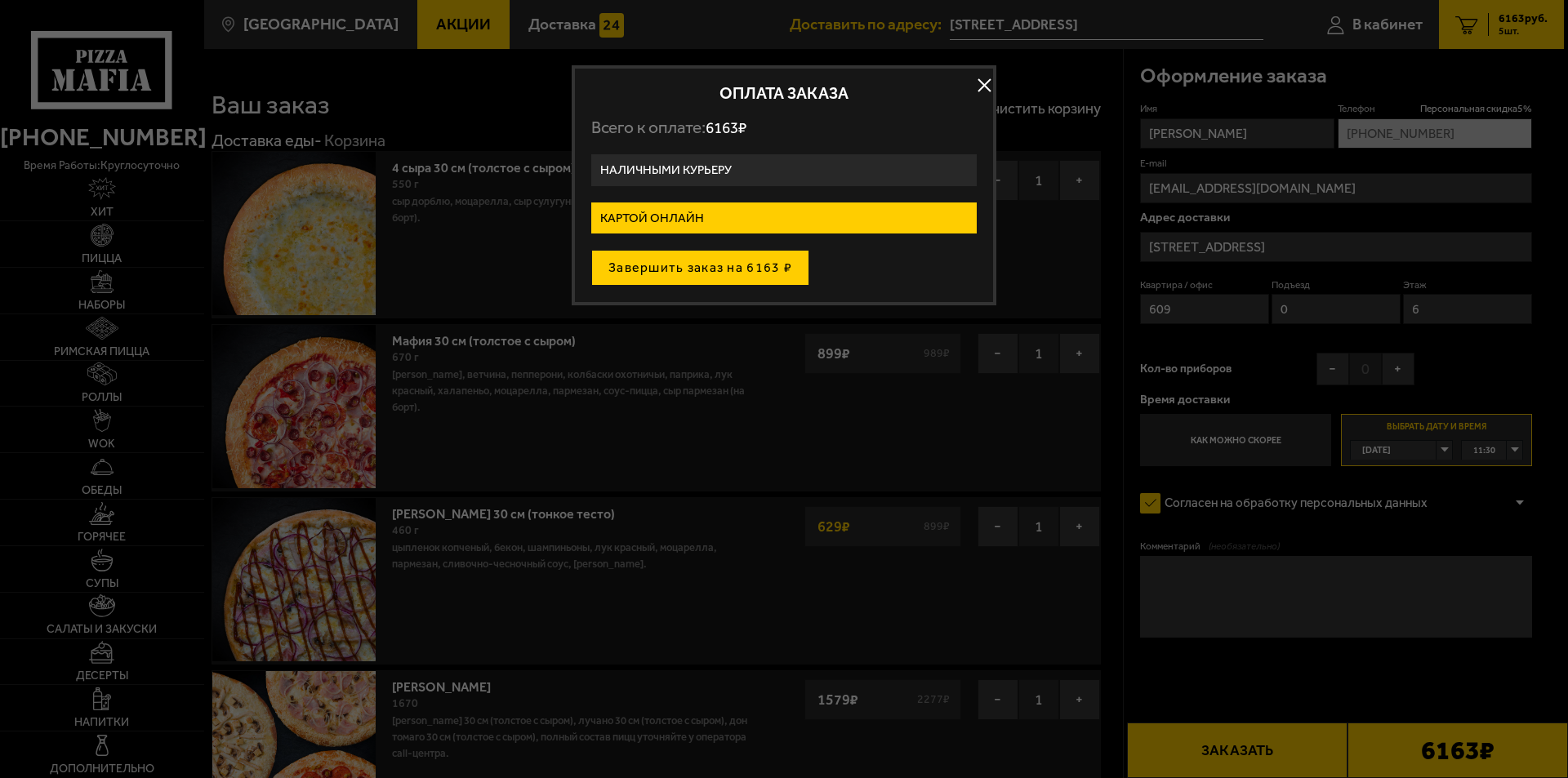
click at [740, 270] on button "Завершить заказ на 6163 ₽" at bounding box center [700, 268] width 218 height 36
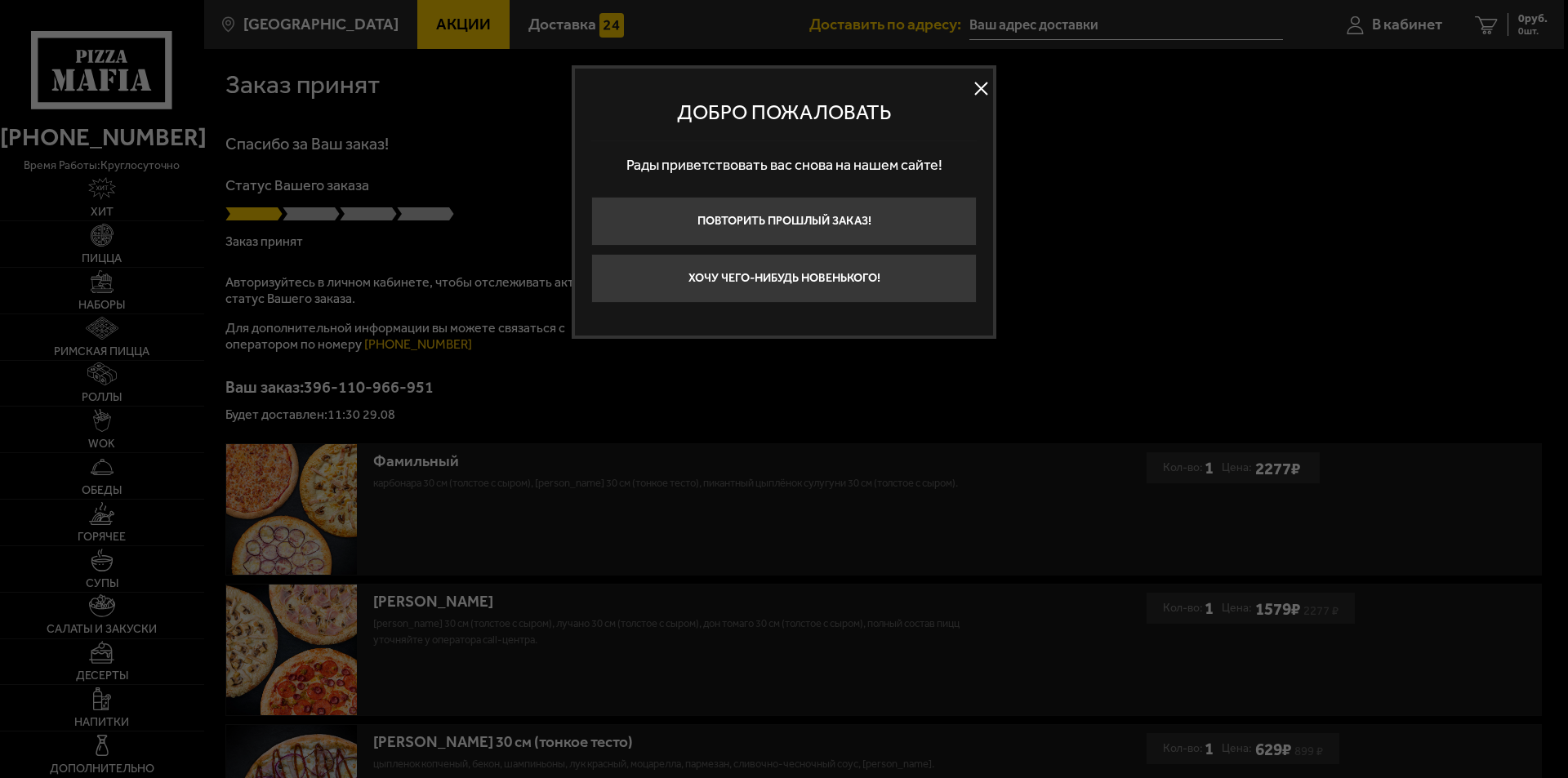
type input "[STREET_ADDRESS]"
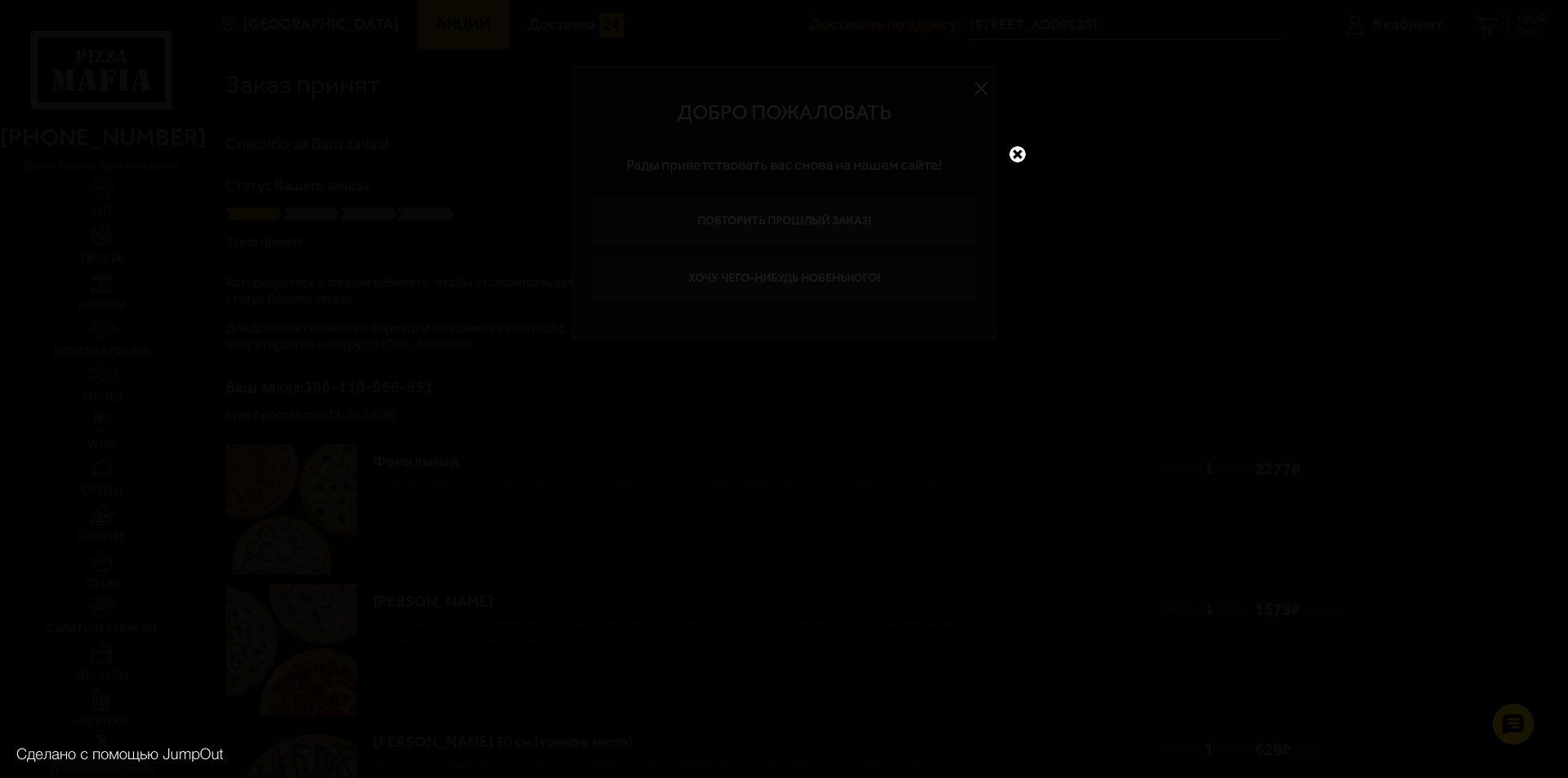
click at [1018, 156] on link at bounding box center [1017, 154] width 21 height 21
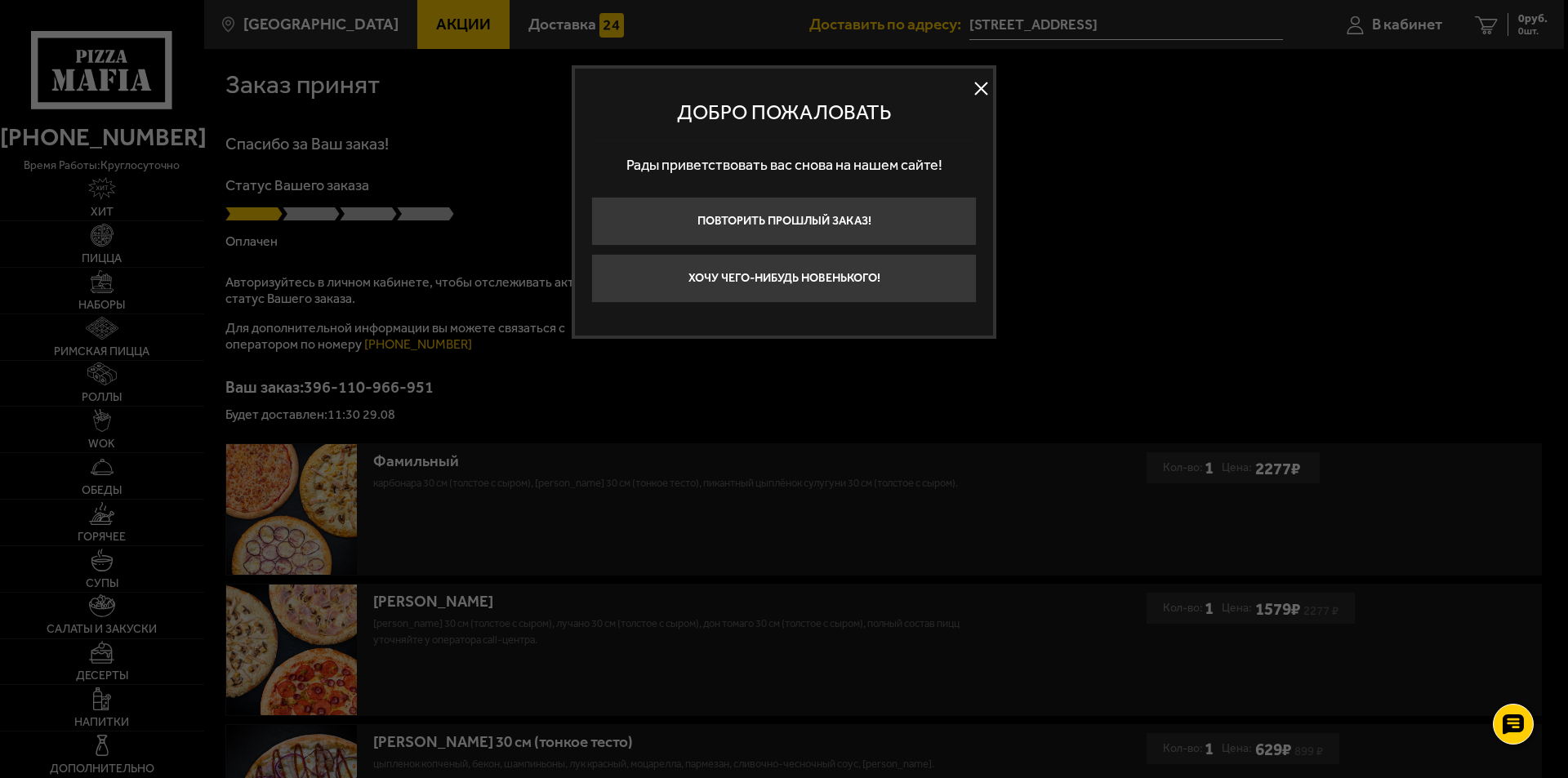
click at [986, 88] on button at bounding box center [981, 89] width 24 height 24
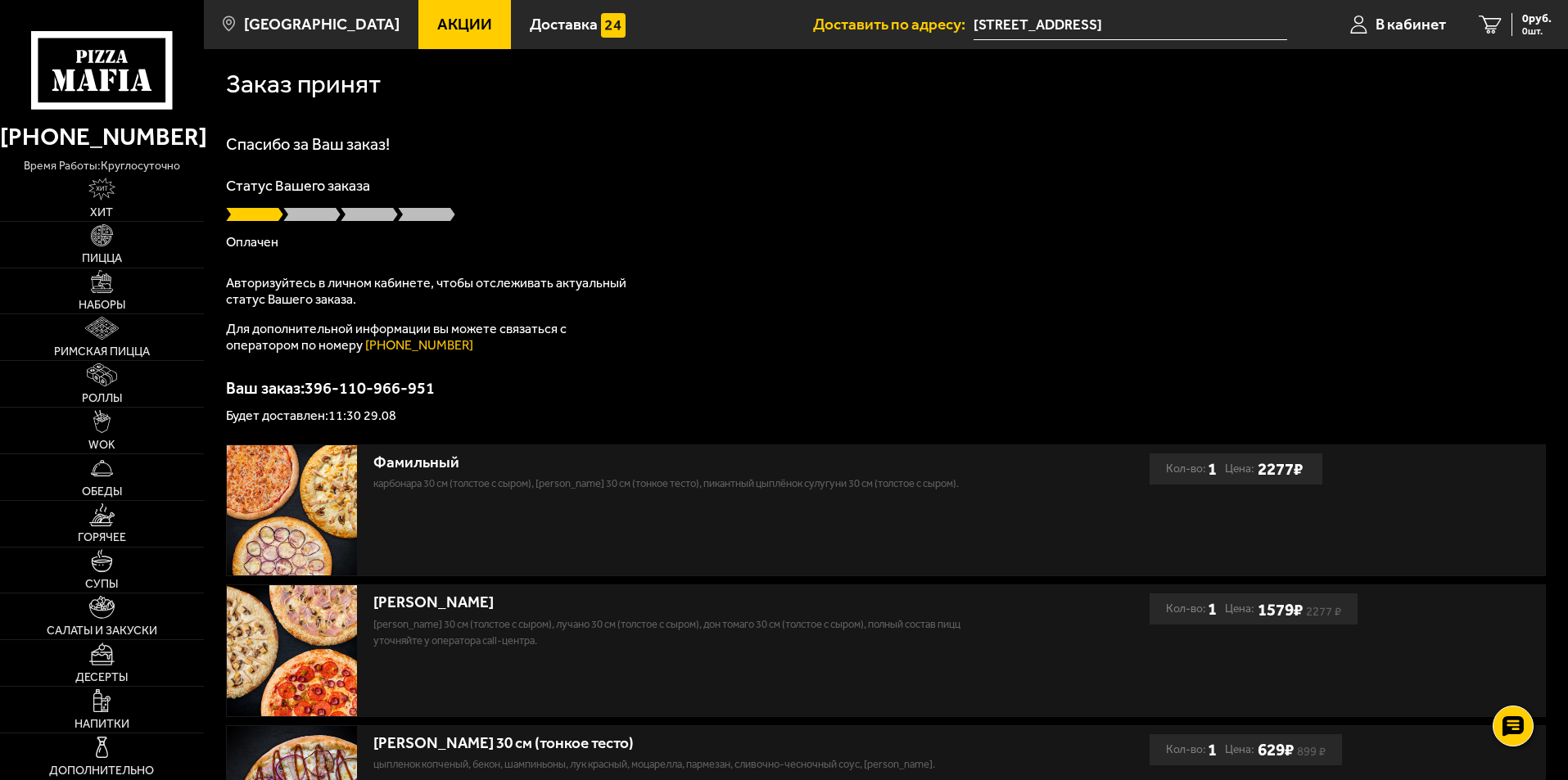
scroll to position [246, 0]
